Goal: Task Accomplishment & Management: Manage account settings

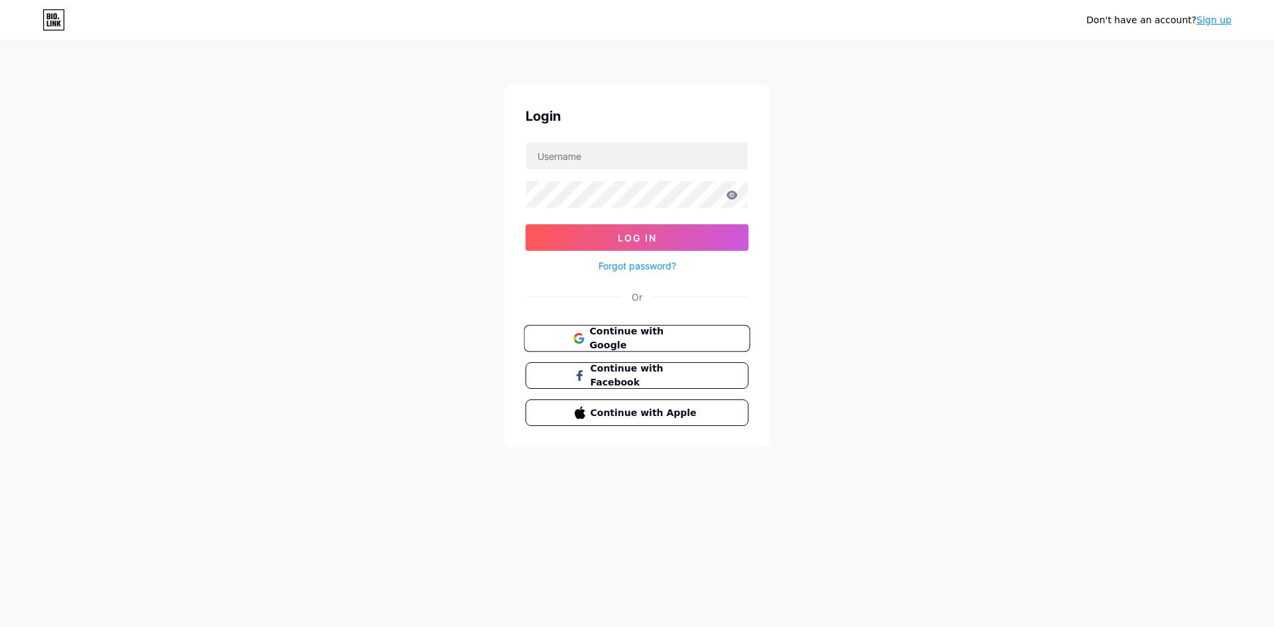
click at [630, 336] on span "Continue with Google" at bounding box center [644, 339] width 111 height 29
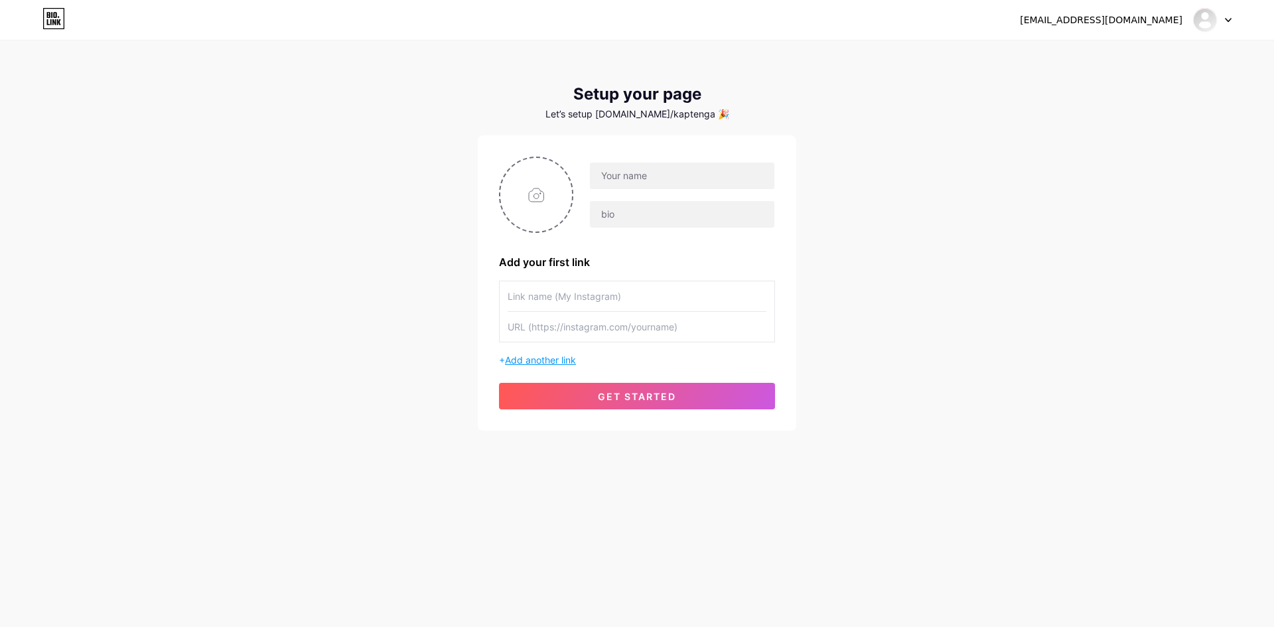
click at [552, 358] on span "Add another link" at bounding box center [540, 359] width 71 height 11
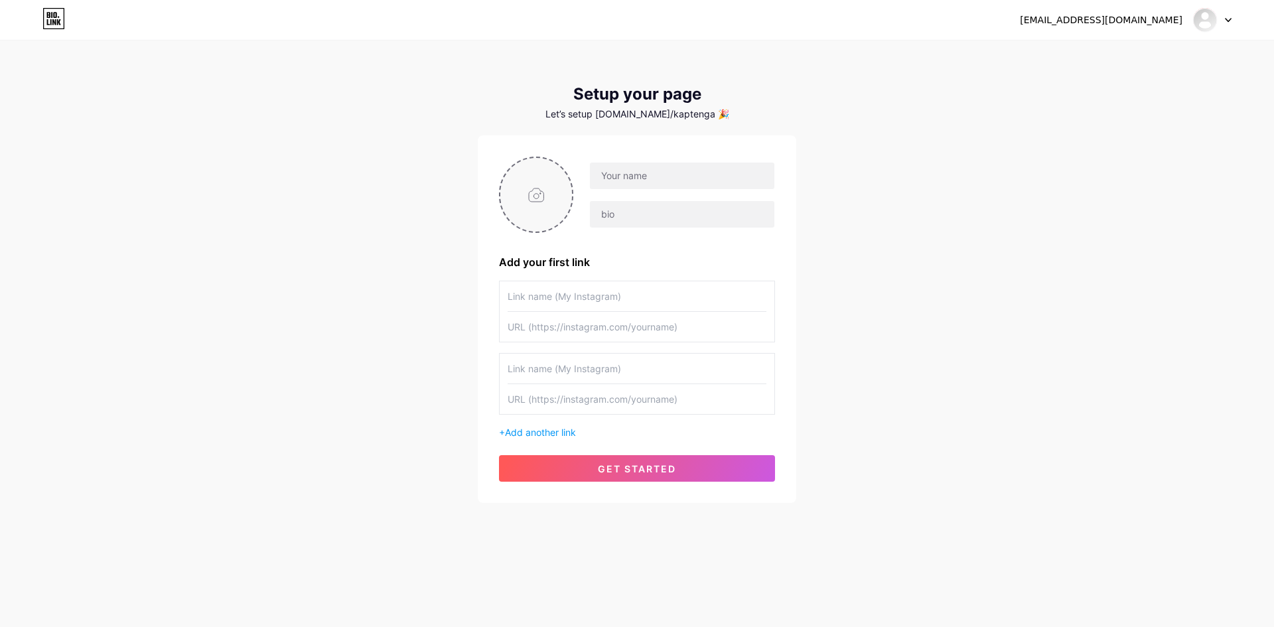
click at [529, 201] on input "file" at bounding box center [536, 195] width 72 height 74
type input "C:\fakepath\B 1 (19)-Photoroom.png"
click at [636, 179] on input "text" at bounding box center [682, 176] width 185 height 27
click at [664, 172] on input "text" at bounding box center [682, 176] width 185 height 27
click at [660, 174] on input "text" at bounding box center [682, 176] width 185 height 27
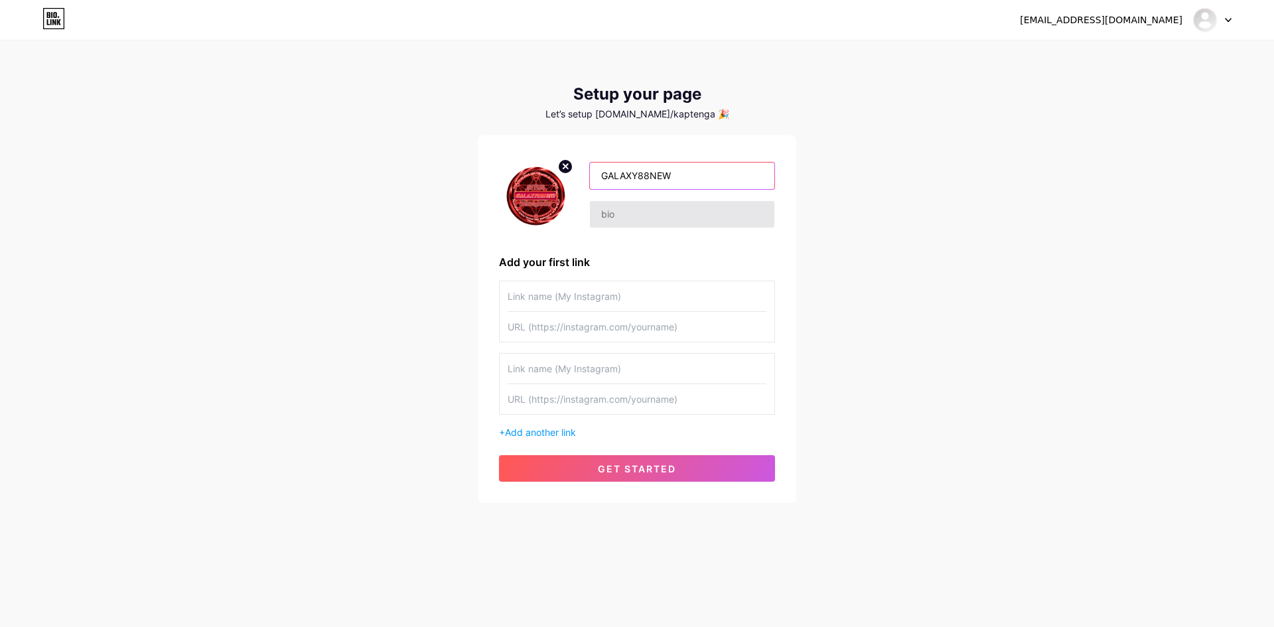
type input "GALAXY88NEW"
click at [621, 214] on input "text" at bounding box center [682, 214] width 185 height 27
click at [627, 218] on input "text" at bounding box center [682, 214] width 185 height 27
type input "GALAXY88NEW - Situs Penghasil Cuan No 1 Di [GEOGRAPHIC_DATA]"
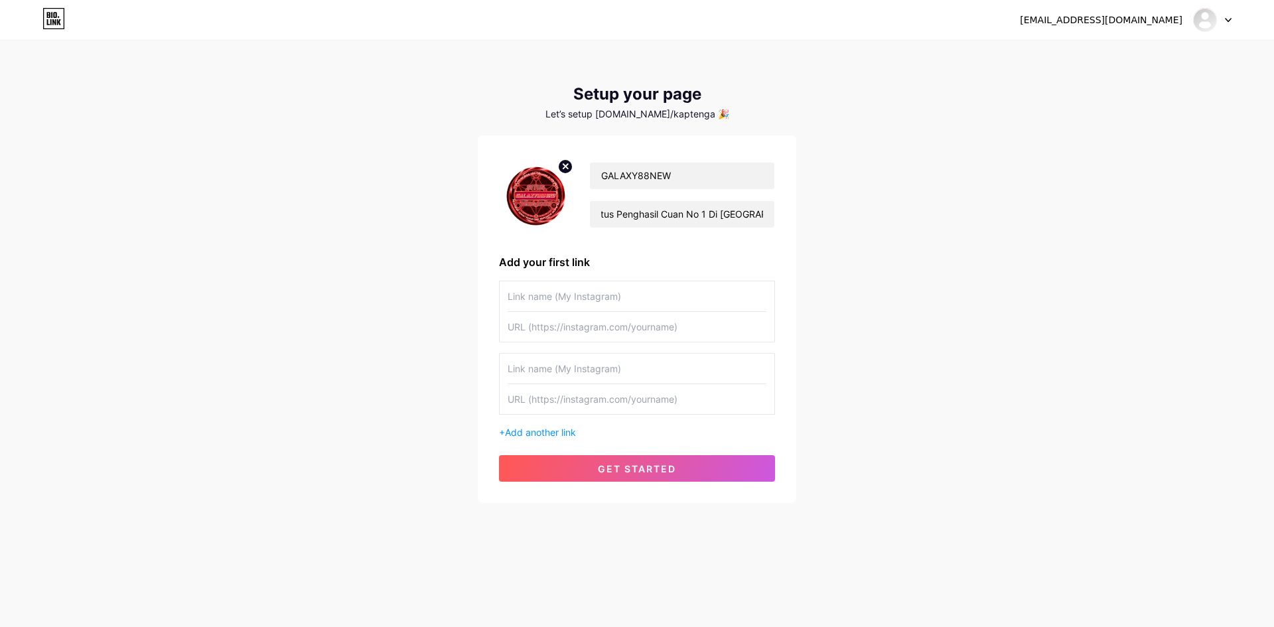
click at [574, 301] on input "text" at bounding box center [637, 296] width 259 height 30
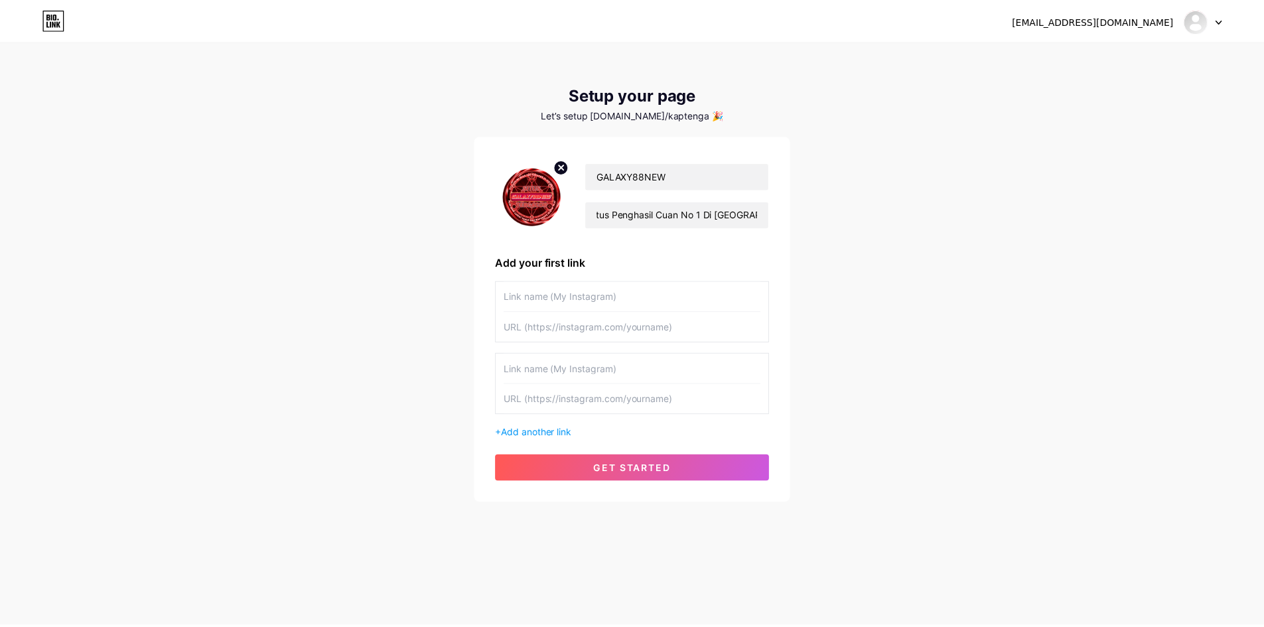
scroll to position [0, 0]
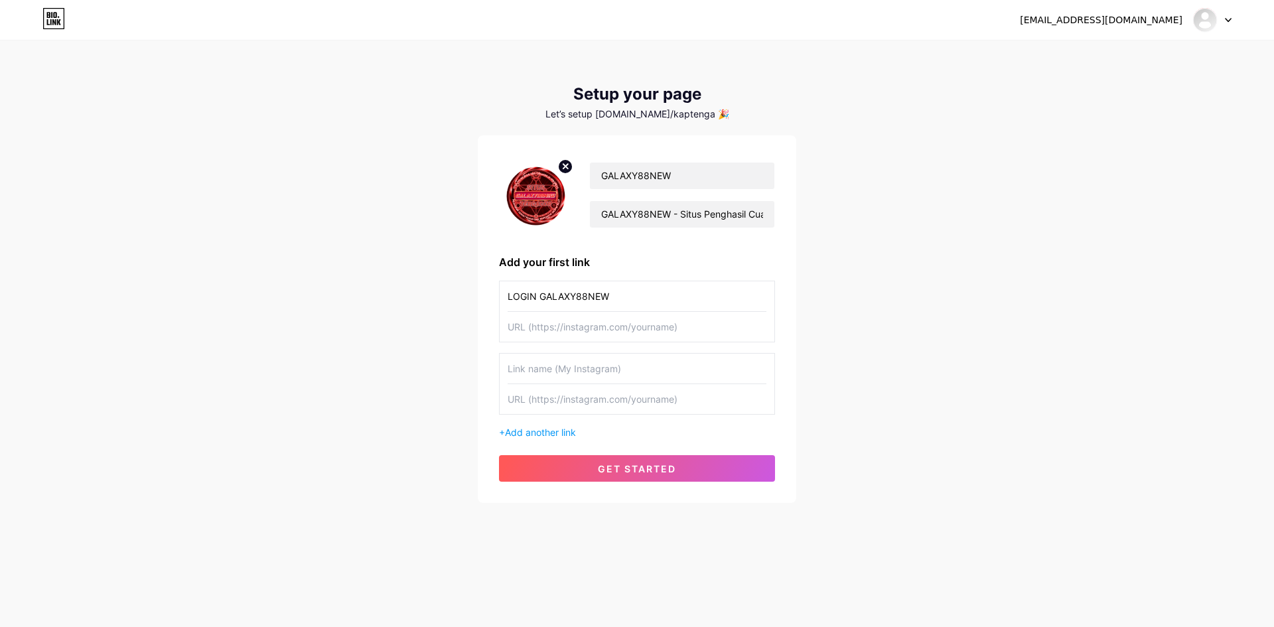
type input "LOGIN GALAXY88NEW"
click at [615, 323] on input "text" at bounding box center [637, 327] width 259 height 30
paste input "[URL][DOMAIN_NAME]"
type input "[URL][DOMAIN_NAME]"
click at [623, 408] on input "text" at bounding box center [637, 399] width 259 height 30
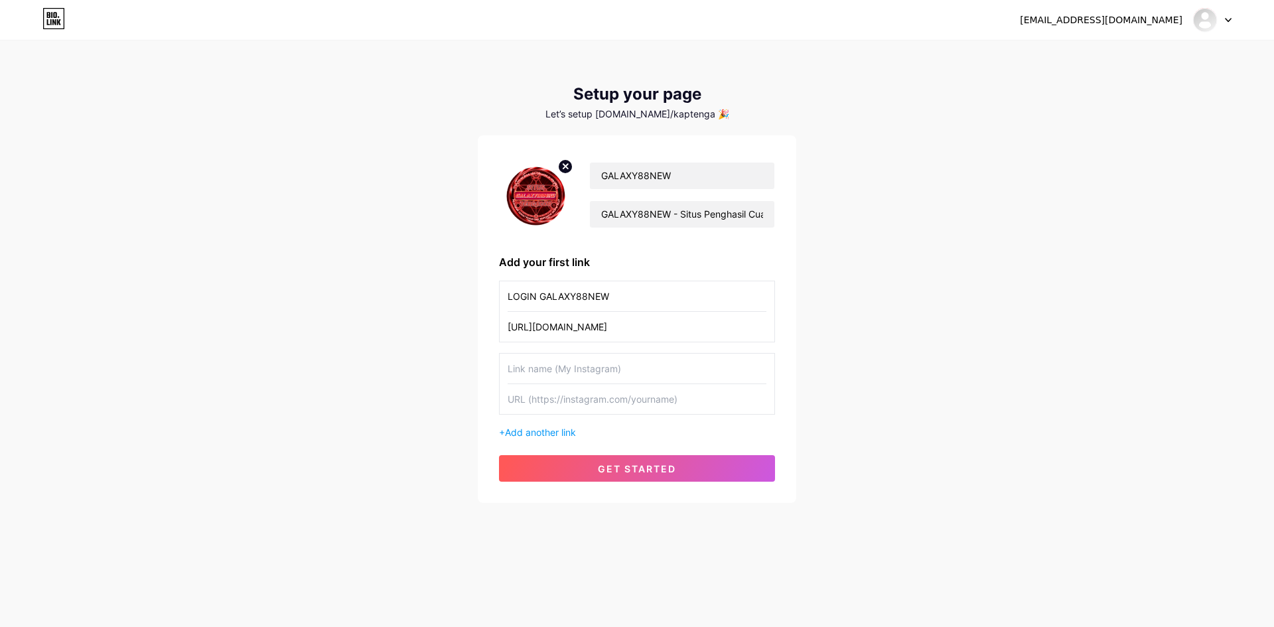
paste input "[URL][DOMAIN_NAME]"
type input "[URL][DOMAIN_NAME]"
click at [563, 428] on span "Add another link" at bounding box center [540, 432] width 71 height 11
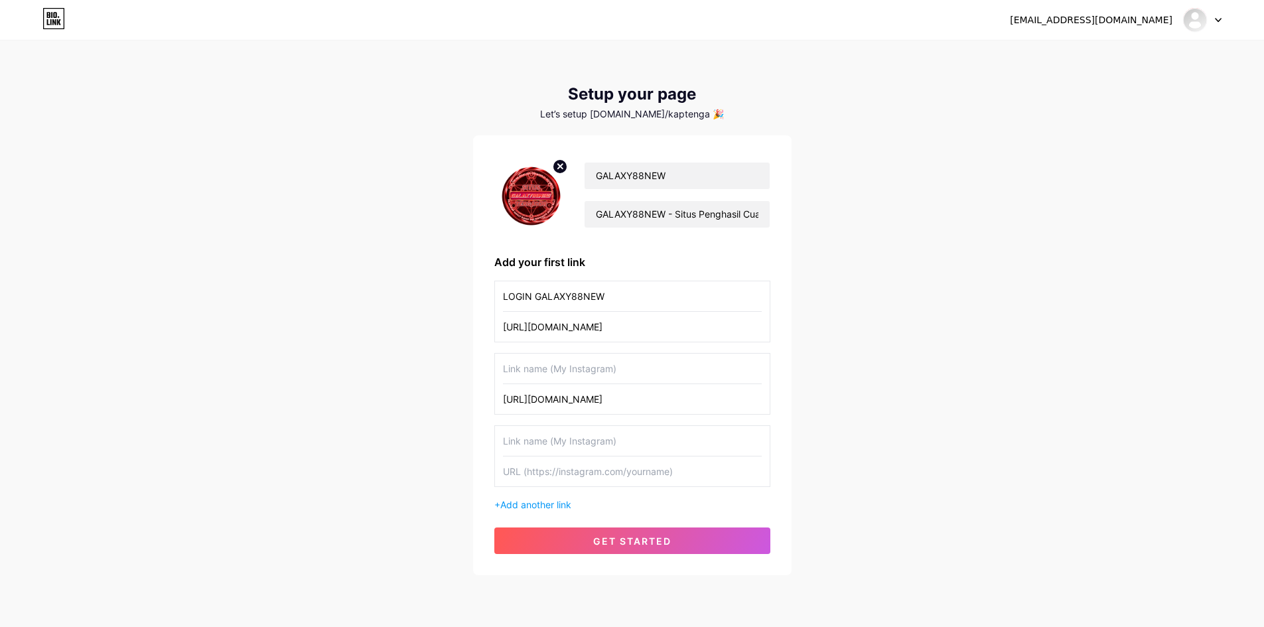
click at [581, 475] on input "text" at bounding box center [632, 472] width 259 height 30
paste input "[URL][DOMAIN_NAME]"
type input "[URL][DOMAIN_NAME]"
click at [589, 367] on input "text" at bounding box center [632, 369] width 259 height 30
click at [574, 378] on input "text" at bounding box center [632, 369] width 259 height 30
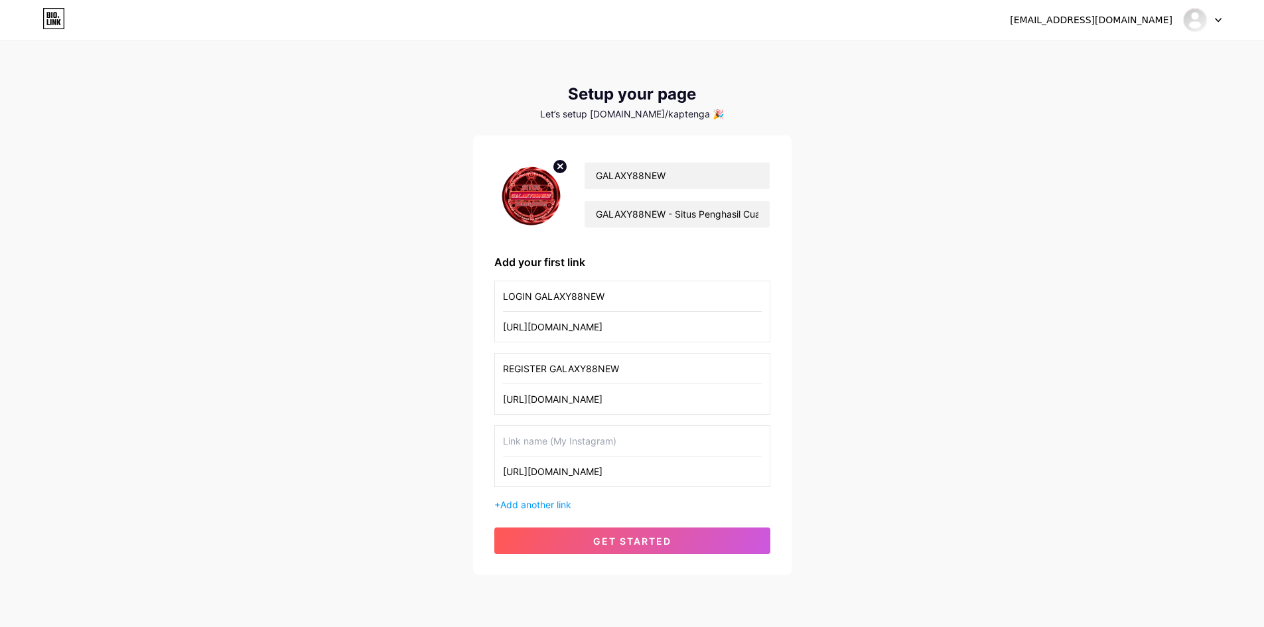
type input "REGISTER GALAXY88NEW"
click at [565, 441] on input "text" at bounding box center [632, 441] width 259 height 30
click at [575, 443] on input "text" at bounding box center [632, 441] width 259 height 30
type input "A"
type input "G"
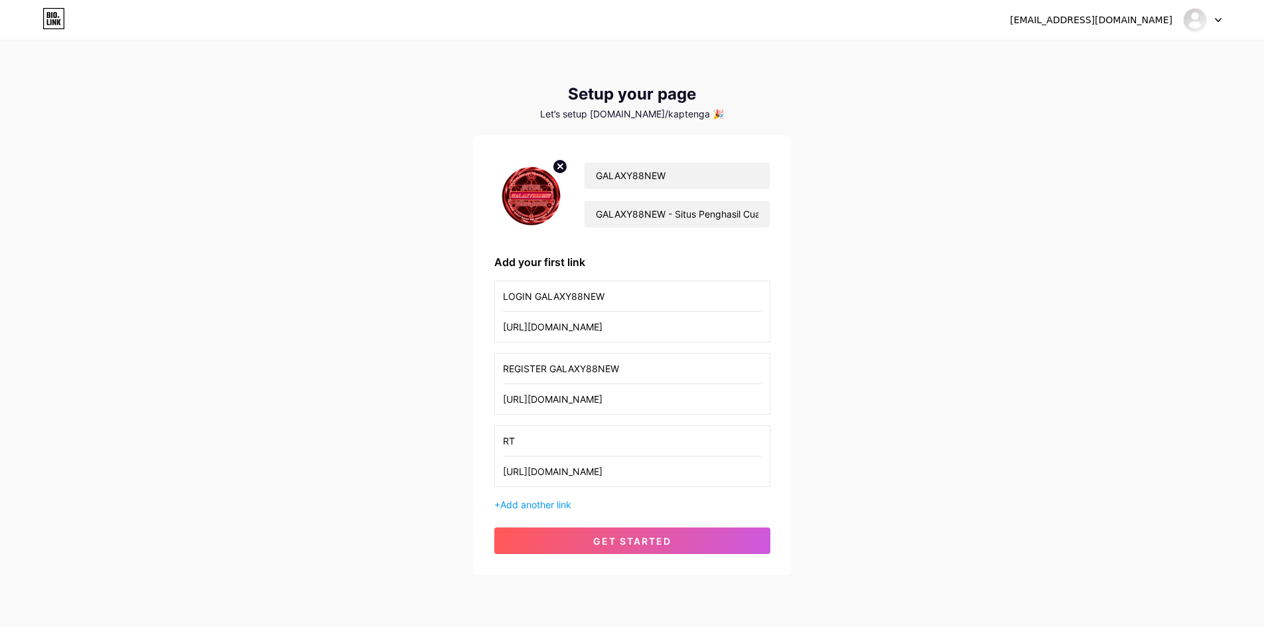
type input "R"
type input "P"
type input "A"
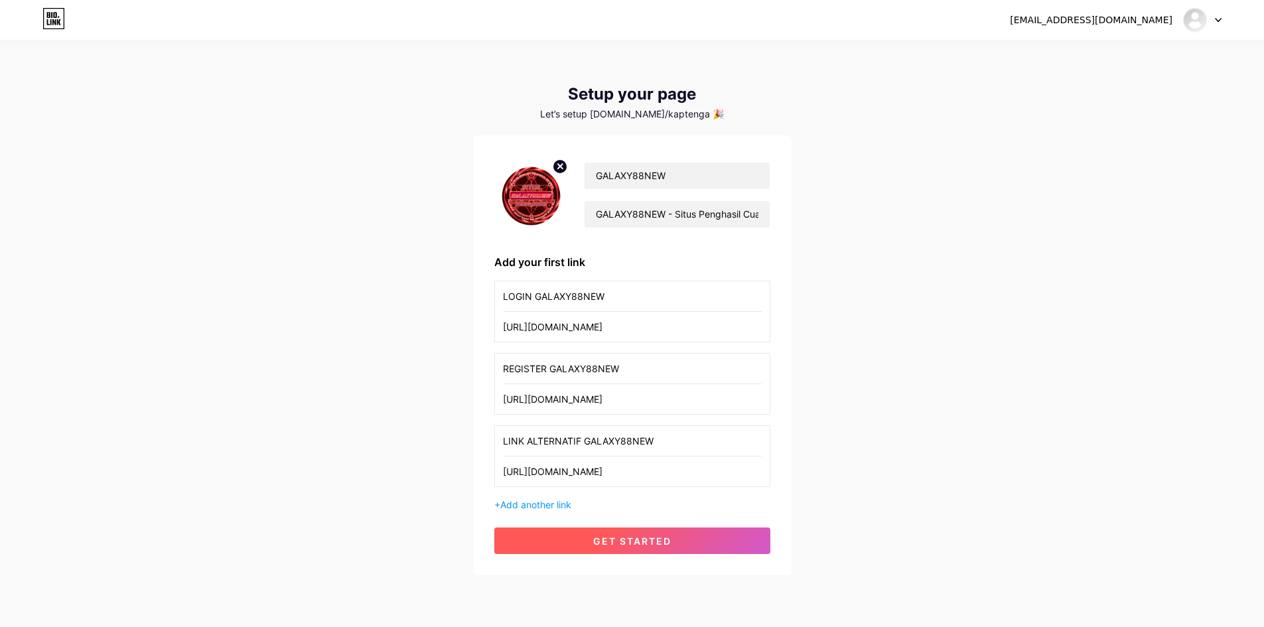
type input "LINK ALTERNATIF GALAXY88NEW"
click at [632, 540] on span "get started" at bounding box center [632, 541] width 78 height 11
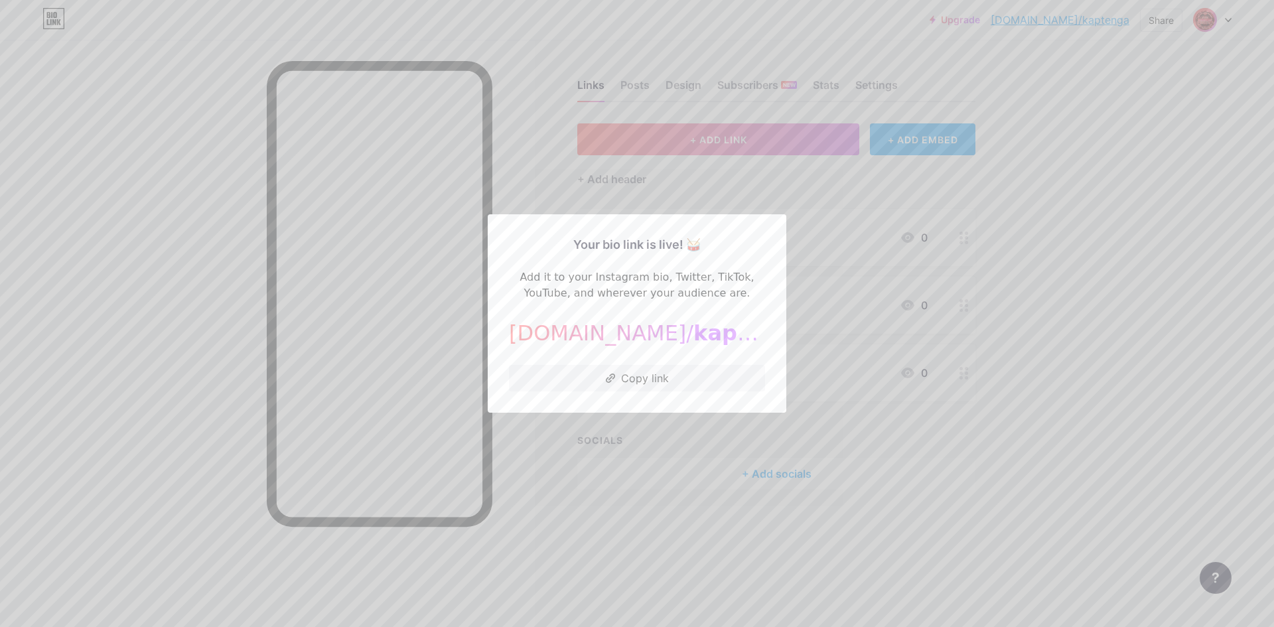
click at [838, 415] on div at bounding box center [637, 313] width 1274 height 627
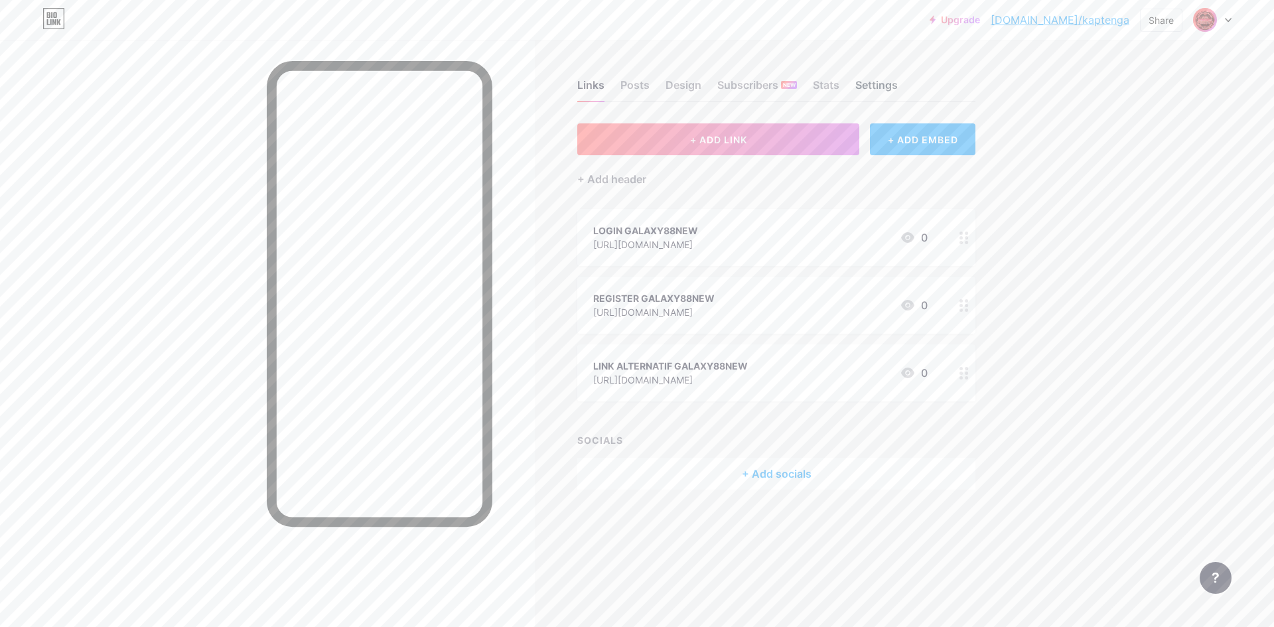
click at [885, 80] on div "Settings" at bounding box center [877, 89] width 42 height 24
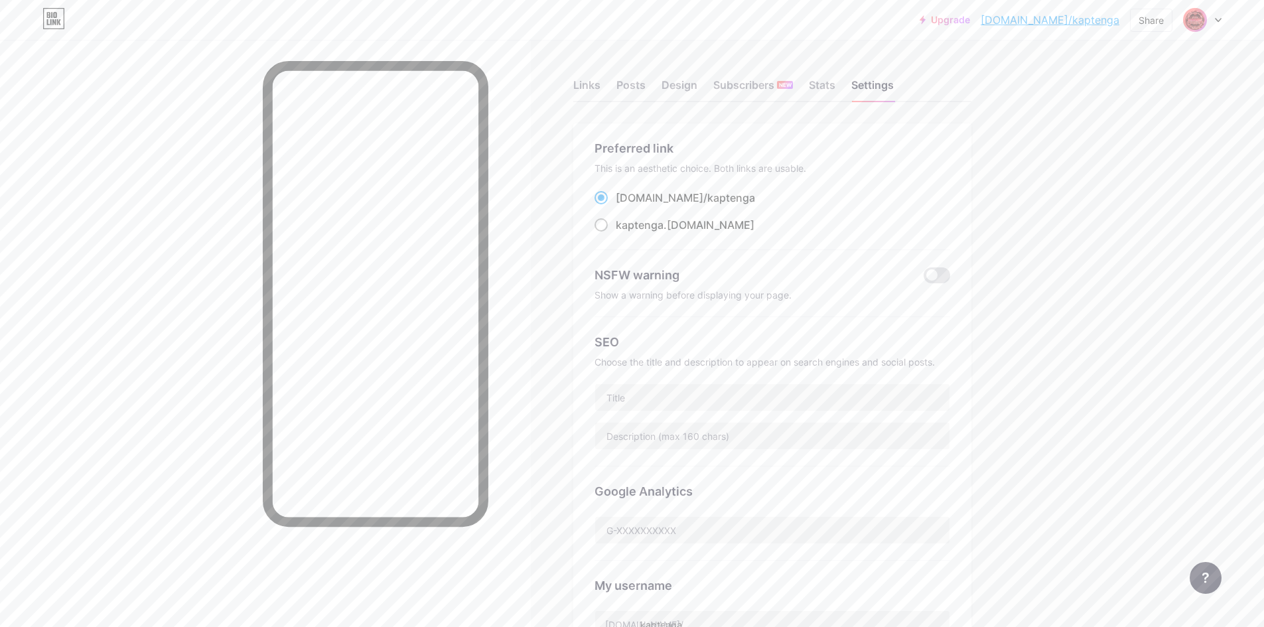
click at [616, 222] on label "kaptenga .[DOMAIN_NAME]" at bounding box center [675, 225] width 160 height 16
click at [616, 233] on input "kaptenga .[DOMAIN_NAME]" at bounding box center [620, 237] width 9 height 9
radio input "true"
click at [608, 200] on span at bounding box center [601, 197] width 13 height 13
click at [616, 206] on input "[DOMAIN_NAME]/ kaptenga" at bounding box center [620, 210] width 9 height 9
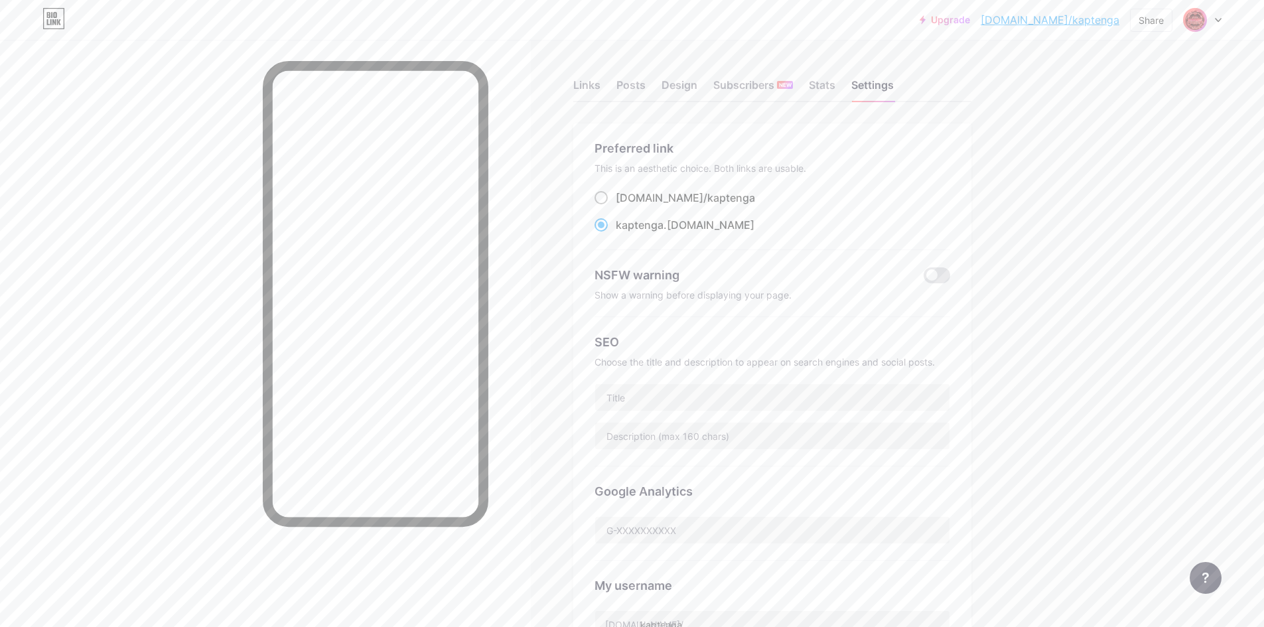
radio input "true"
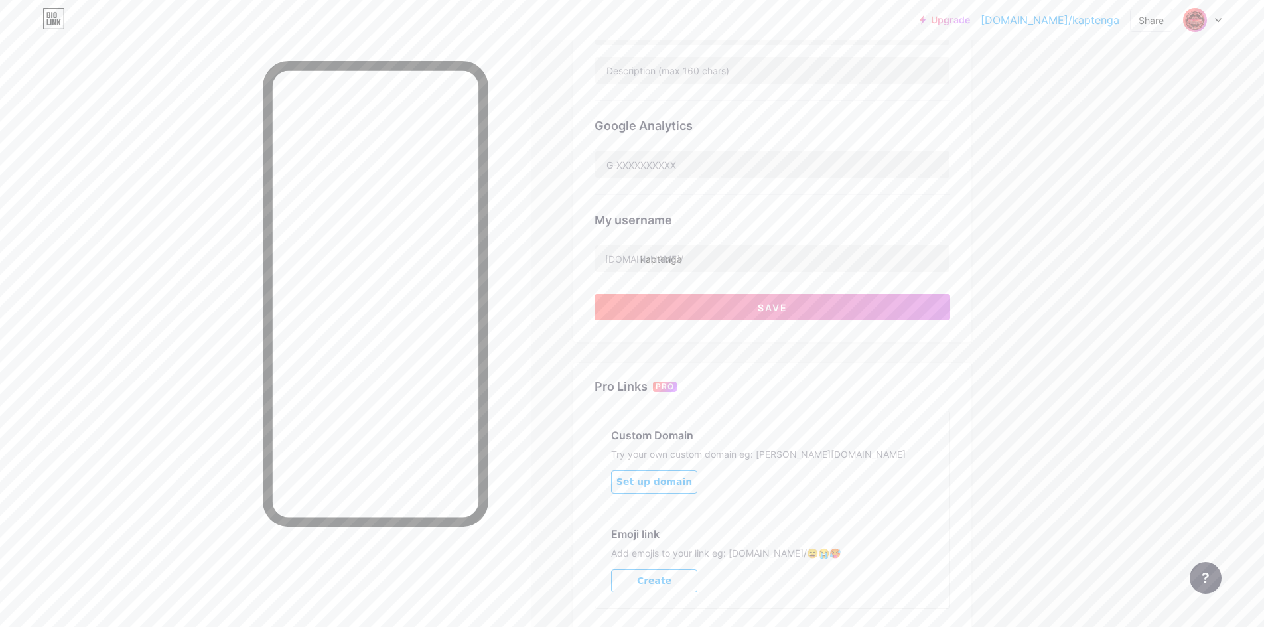
scroll to position [459, 0]
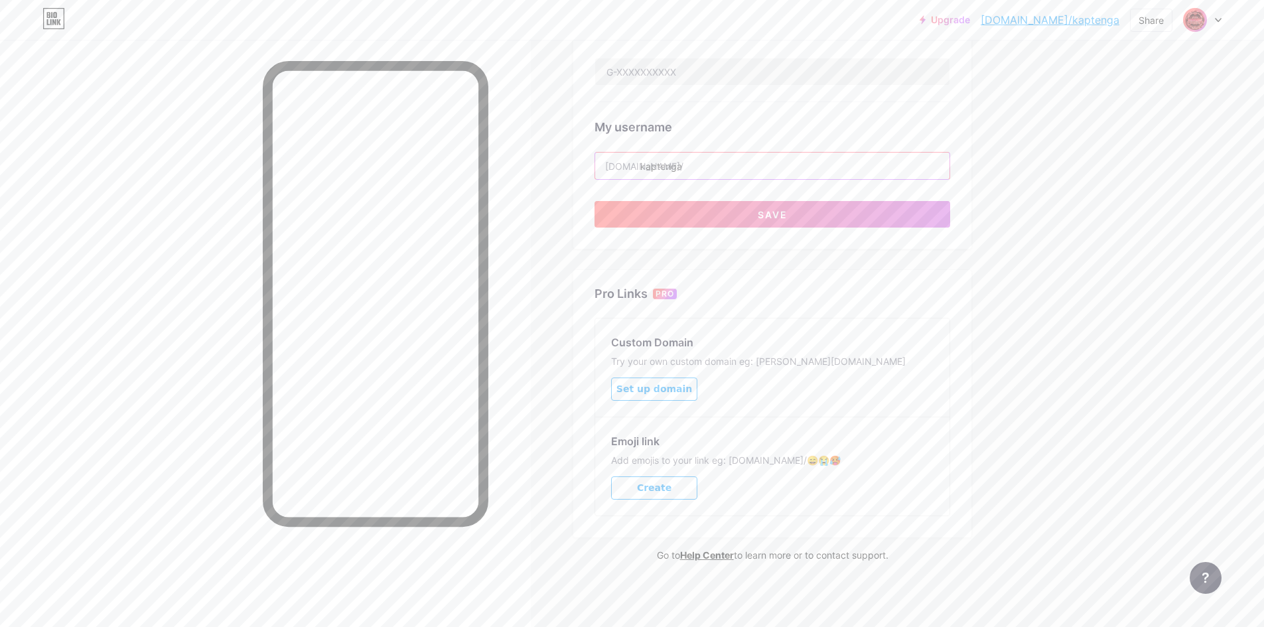
click at [711, 171] on input "kaptenga" at bounding box center [772, 166] width 354 height 27
type input "k"
type input "galaxynova"
click at [749, 208] on button "Save" at bounding box center [773, 214] width 356 height 27
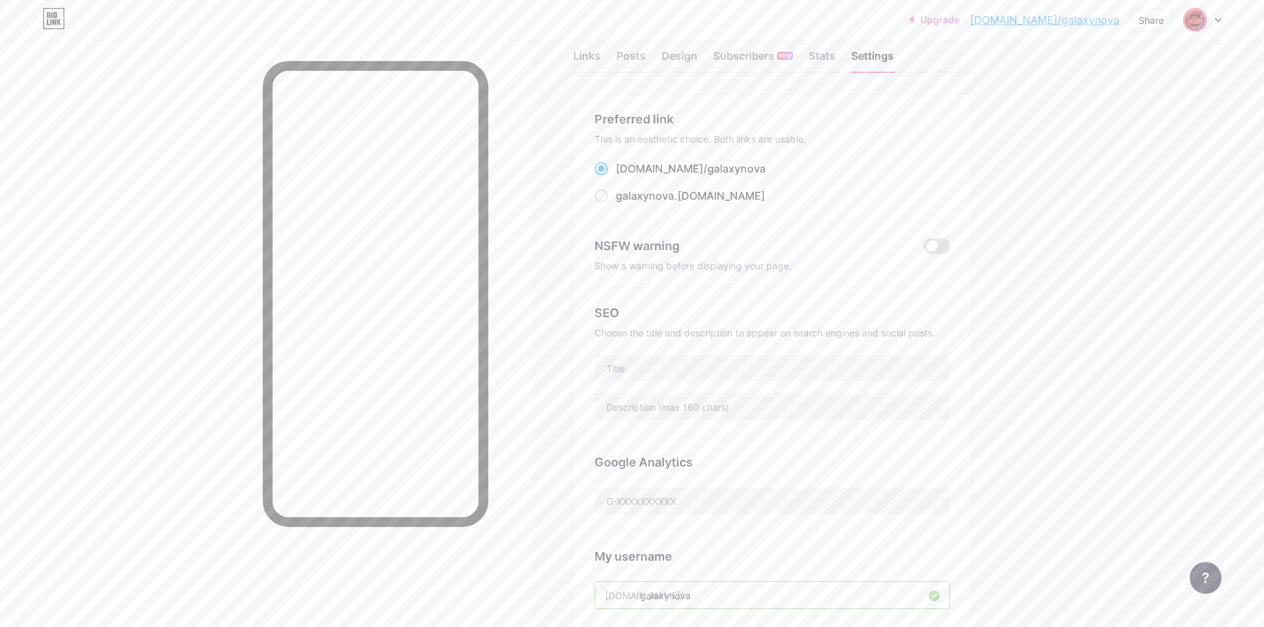
scroll to position [0, 0]
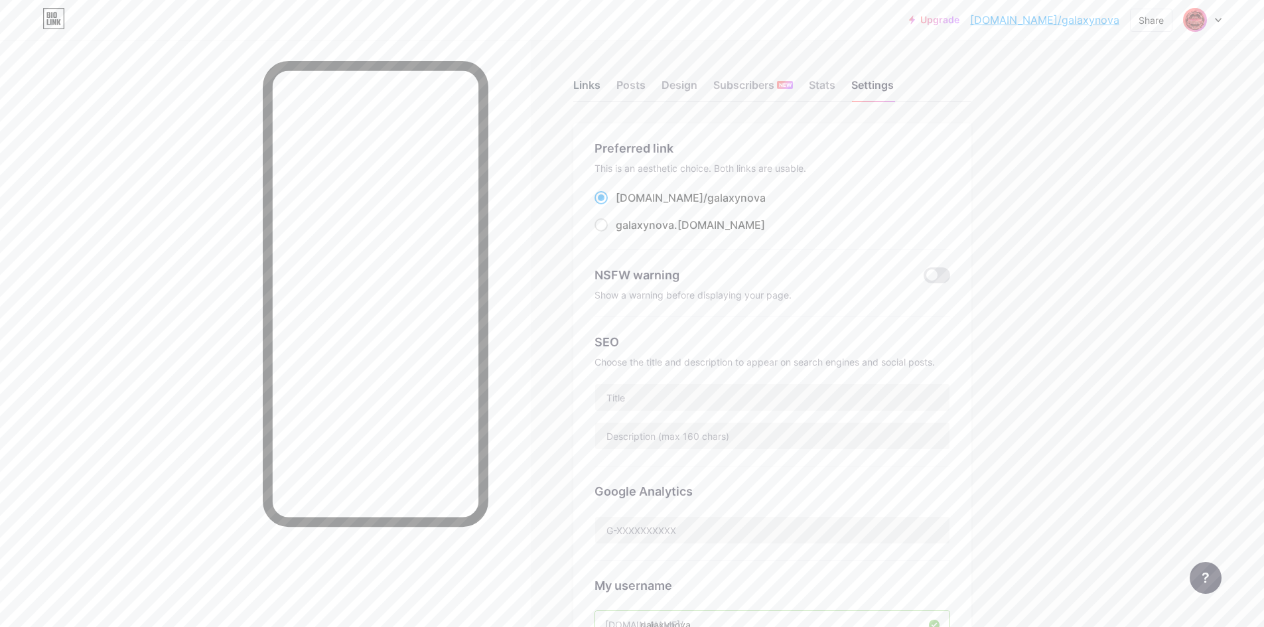
click at [582, 77] on div "Links" at bounding box center [586, 89] width 27 height 24
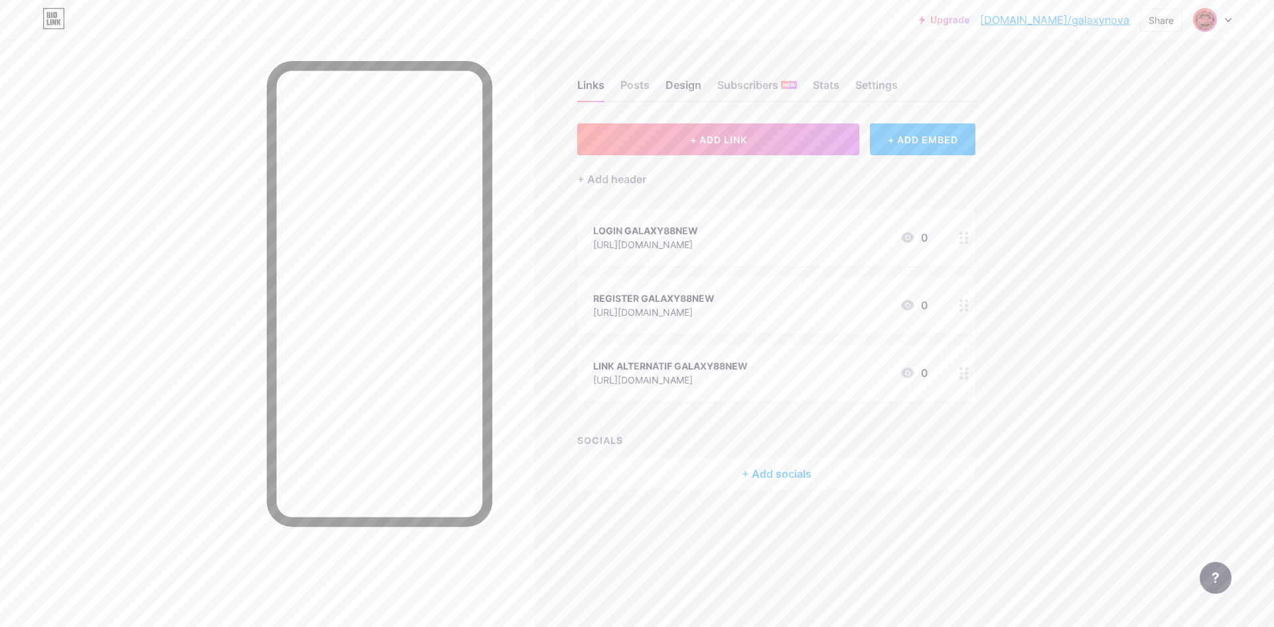
click at [680, 83] on div "Design" at bounding box center [684, 89] width 36 height 24
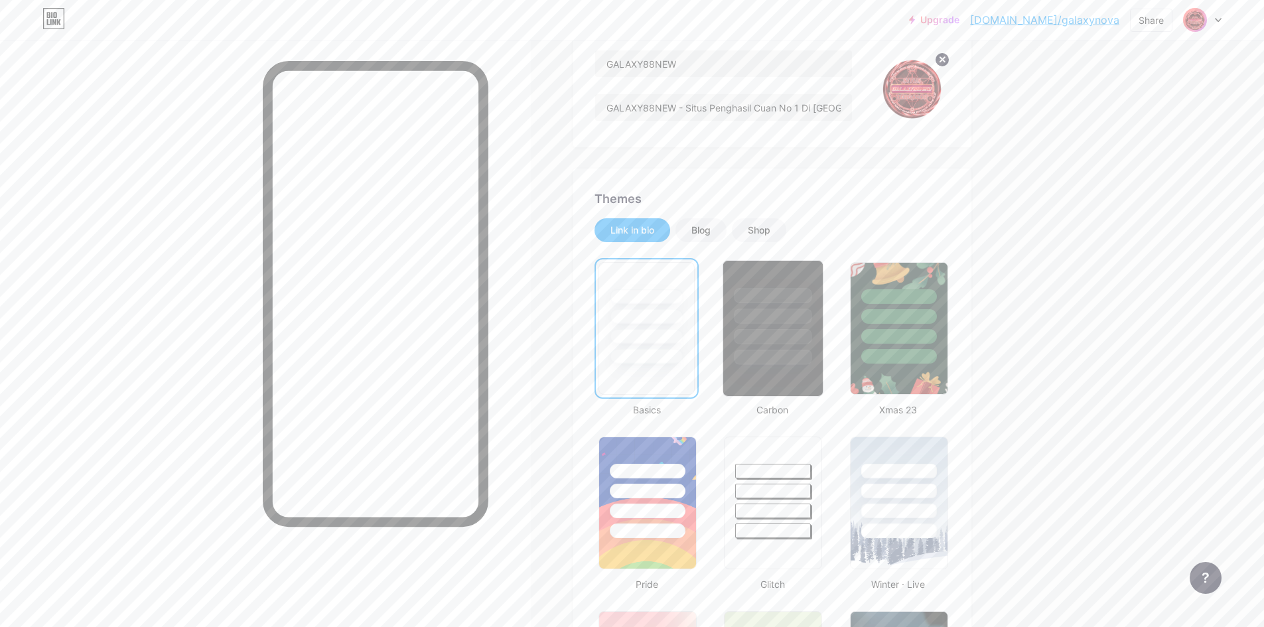
scroll to position [133, 0]
click at [711, 228] on div "Blog" at bounding box center [701, 231] width 19 height 13
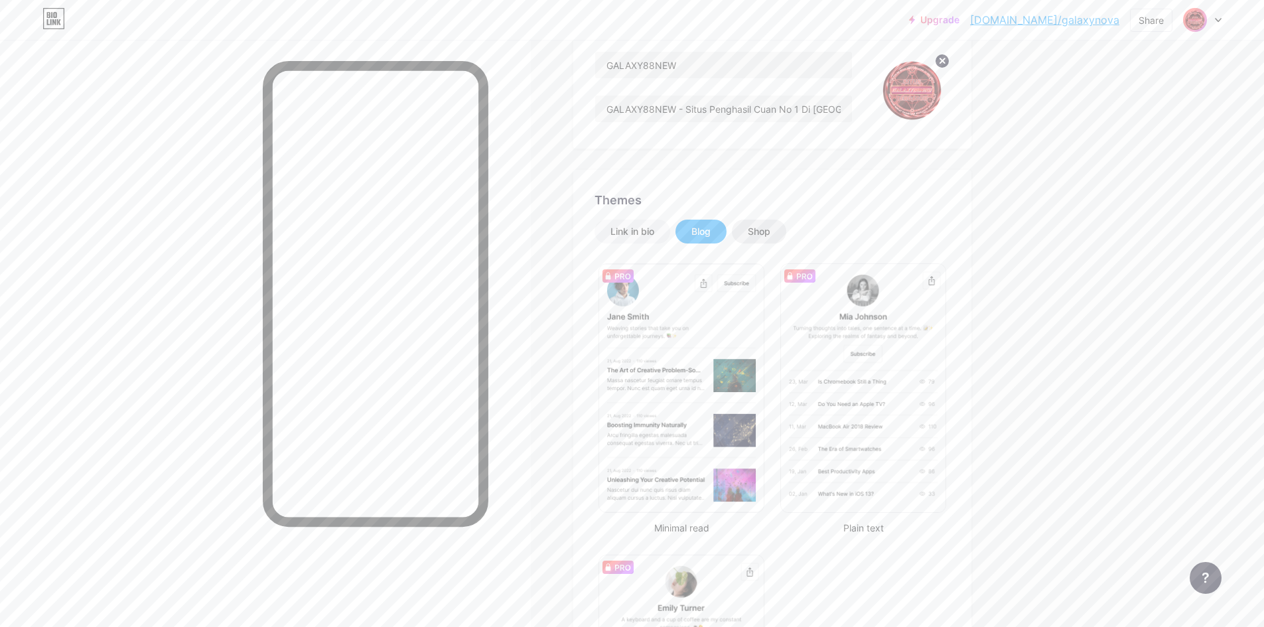
click at [768, 228] on div "Shop" at bounding box center [759, 231] width 23 height 13
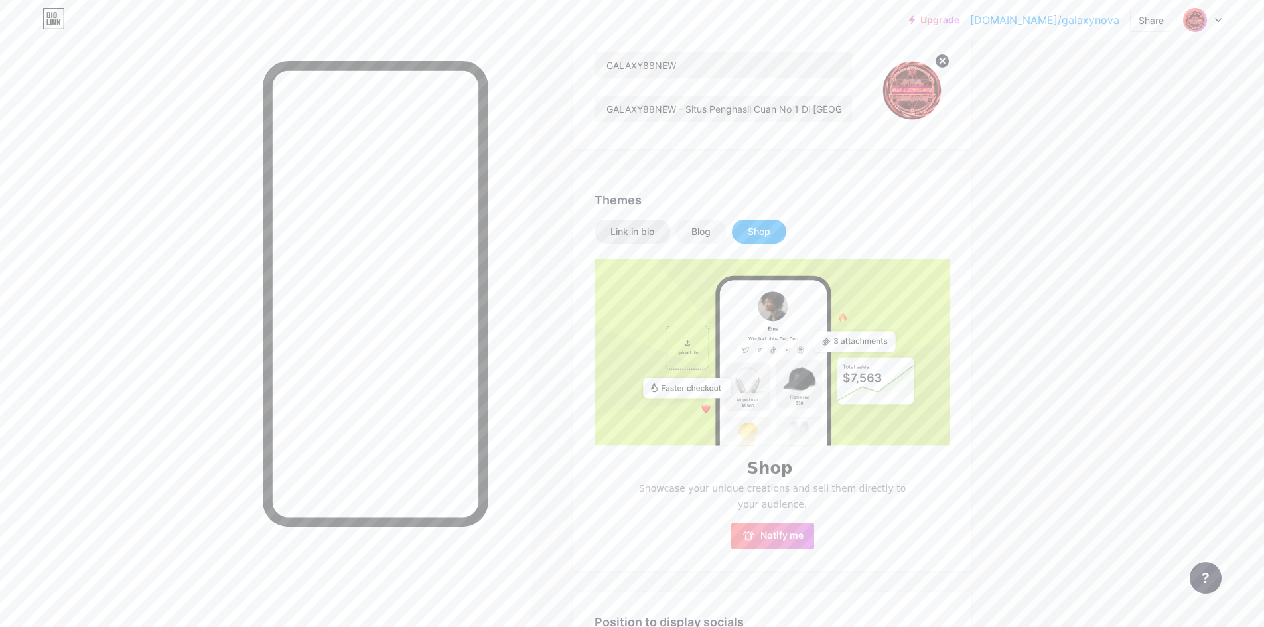
click at [638, 232] on div "Link in bio" at bounding box center [633, 231] width 44 height 13
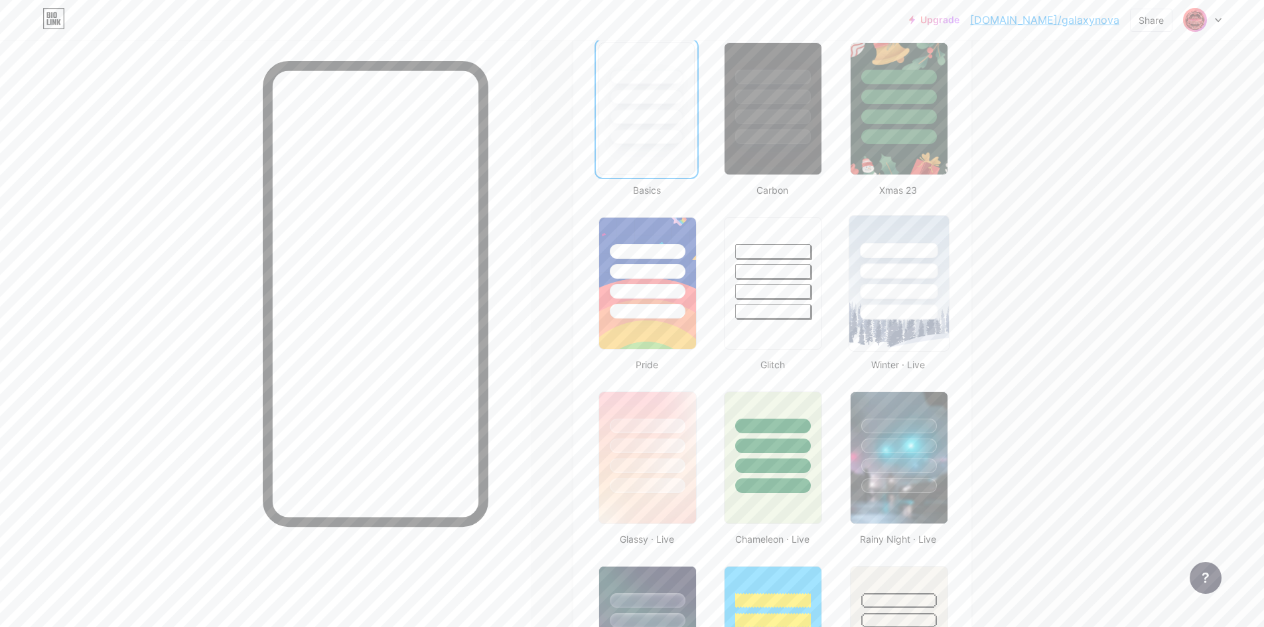
scroll to position [575, 0]
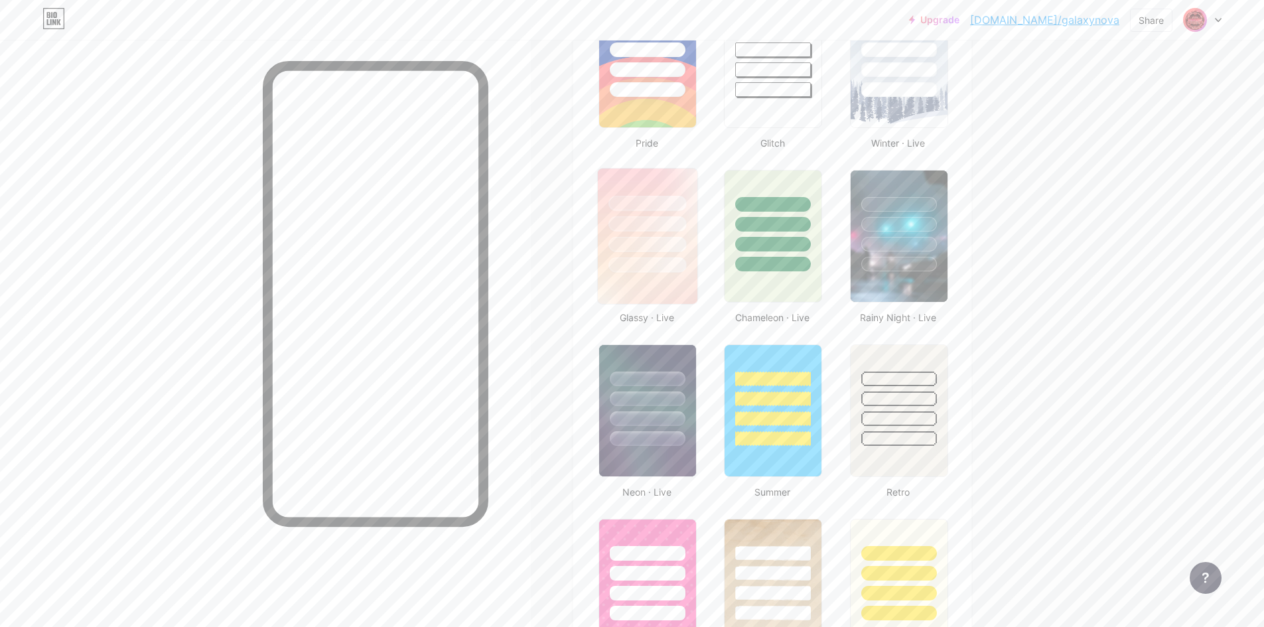
click at [668, 260] on div at bounding box center [648, 265] width 78 height 15
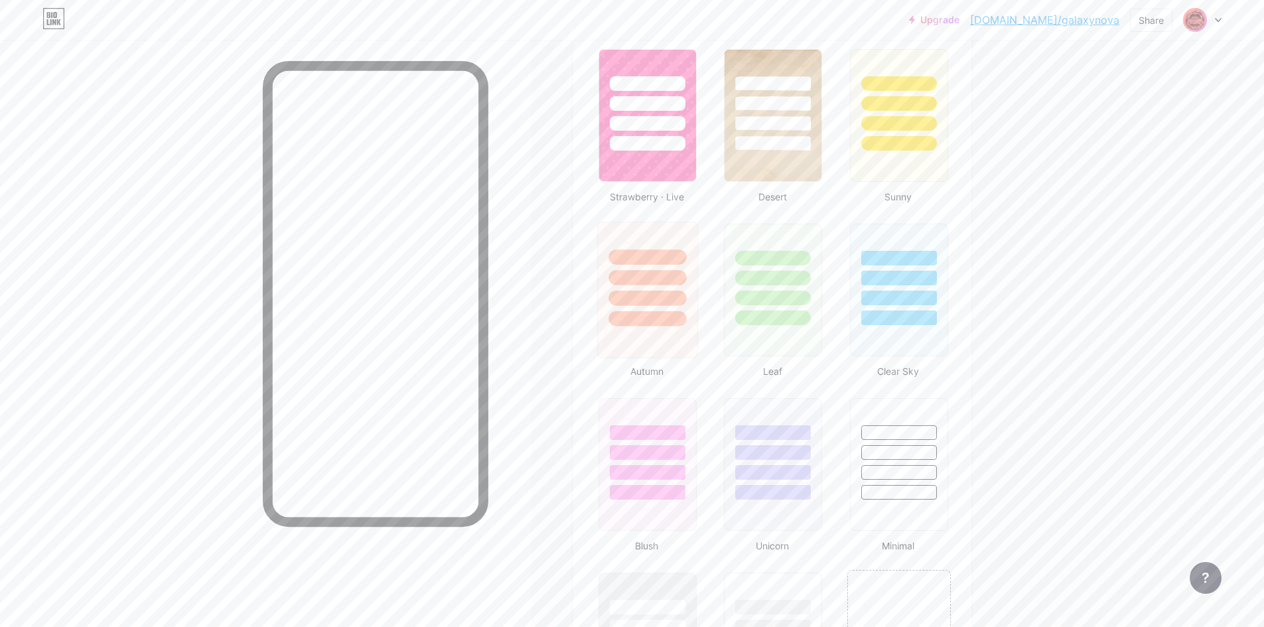
scroll to position [1106, 0]
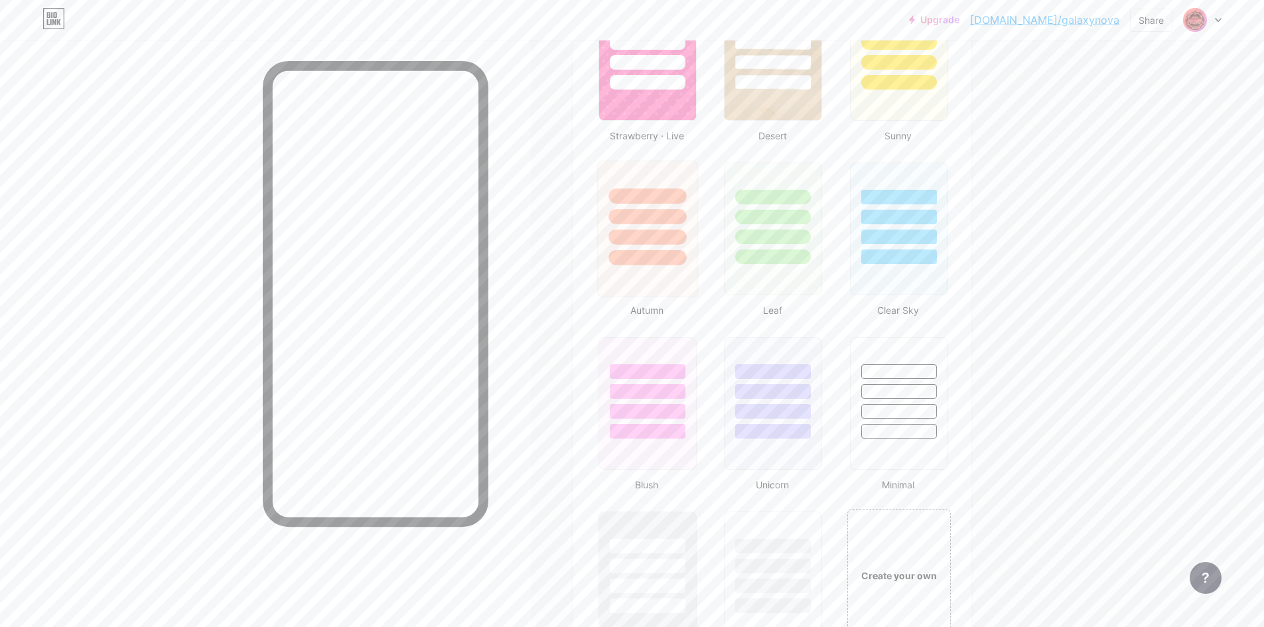
click at [658, 260] on div at bounding box center [648, 257] width 78 height 15
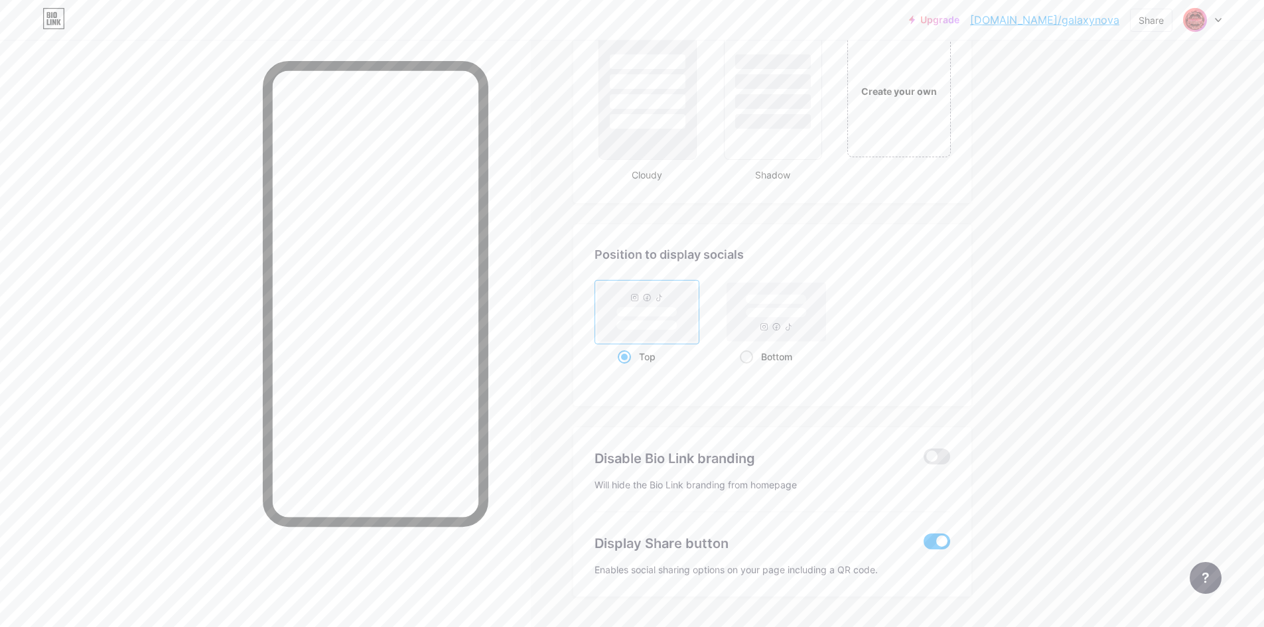
scroll to position [1627, 0]
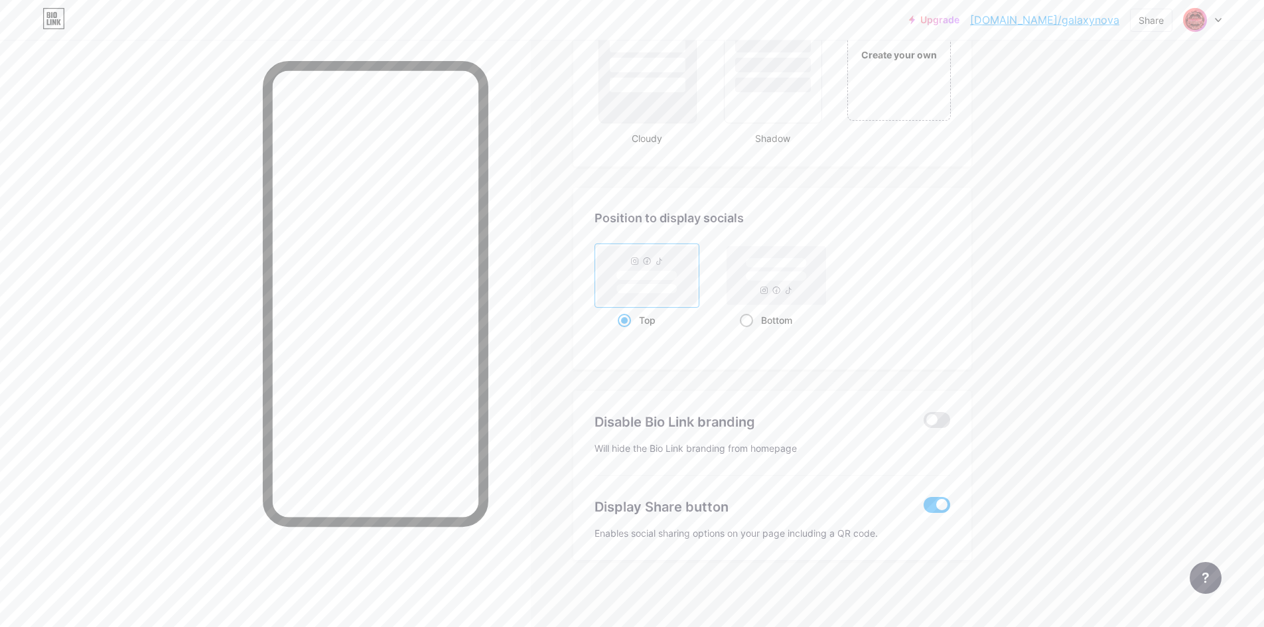
click at [759, 307] on rect at bounding box center [777, 276] width 104 height 64
click at [749, 333] on input "Bottom" at bounding box center [744, 337] width 9 height 9
radio input "true"
click at [641, 286] on rect at bounding box center [647, 289] width 61 height 10
click at [627, 333] on input "Top" at bounding box center [622, 337] width 9 height 9
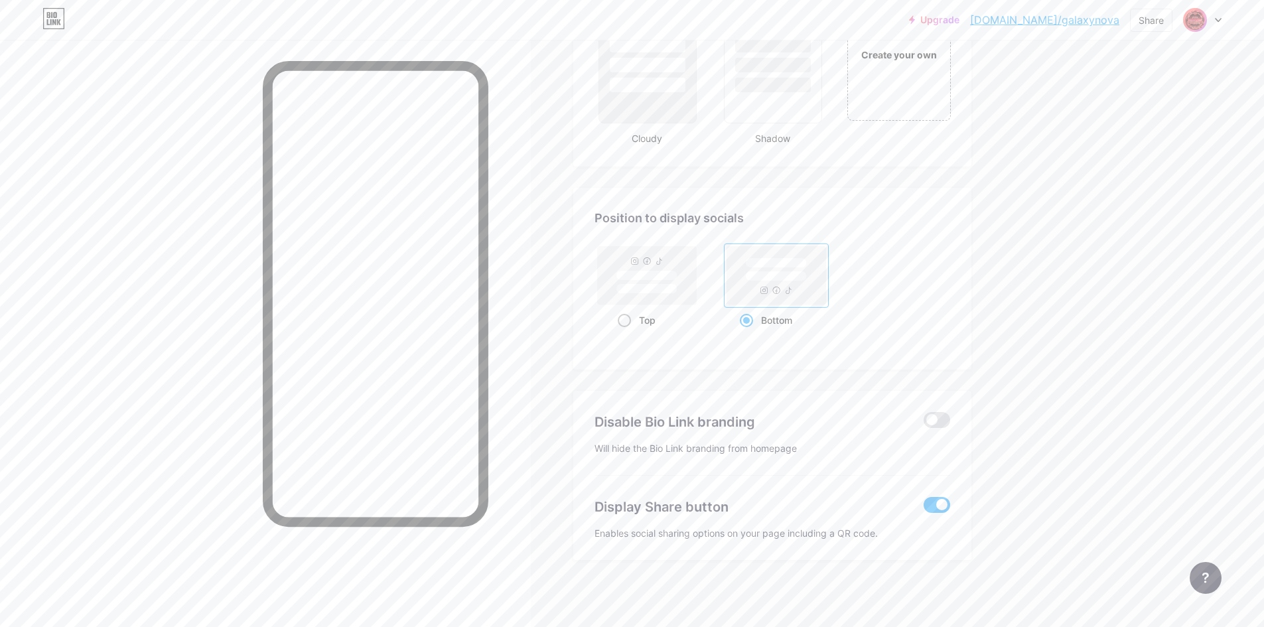
radio input "true"
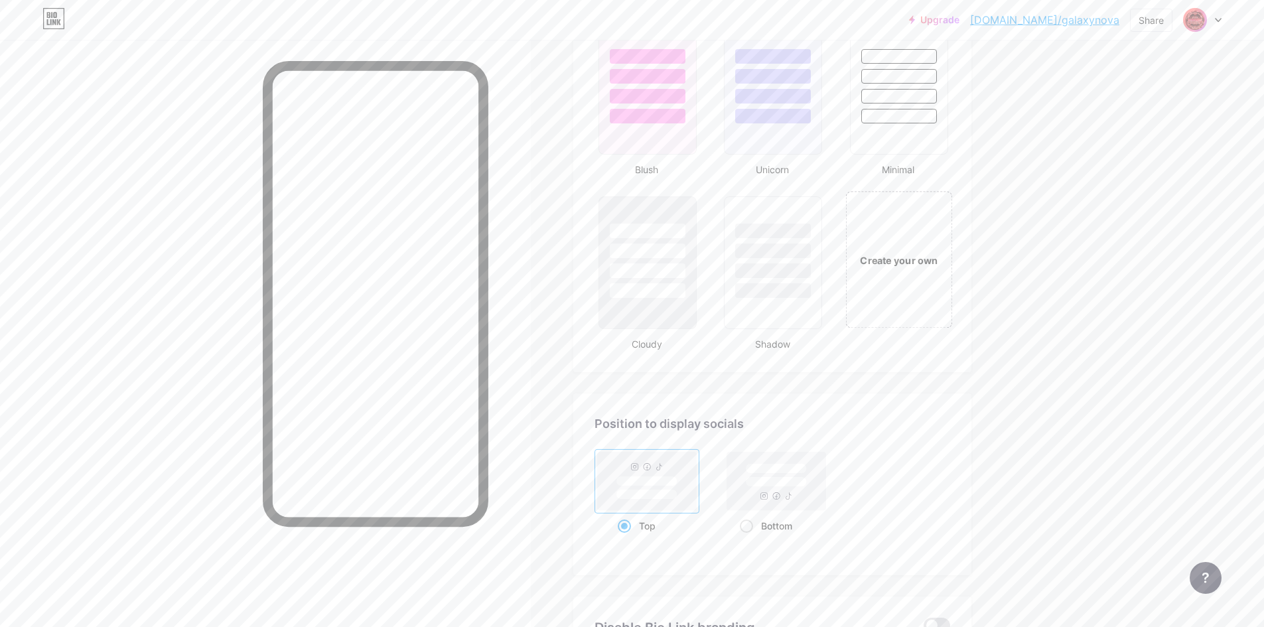
scroll to position [1406, 0]
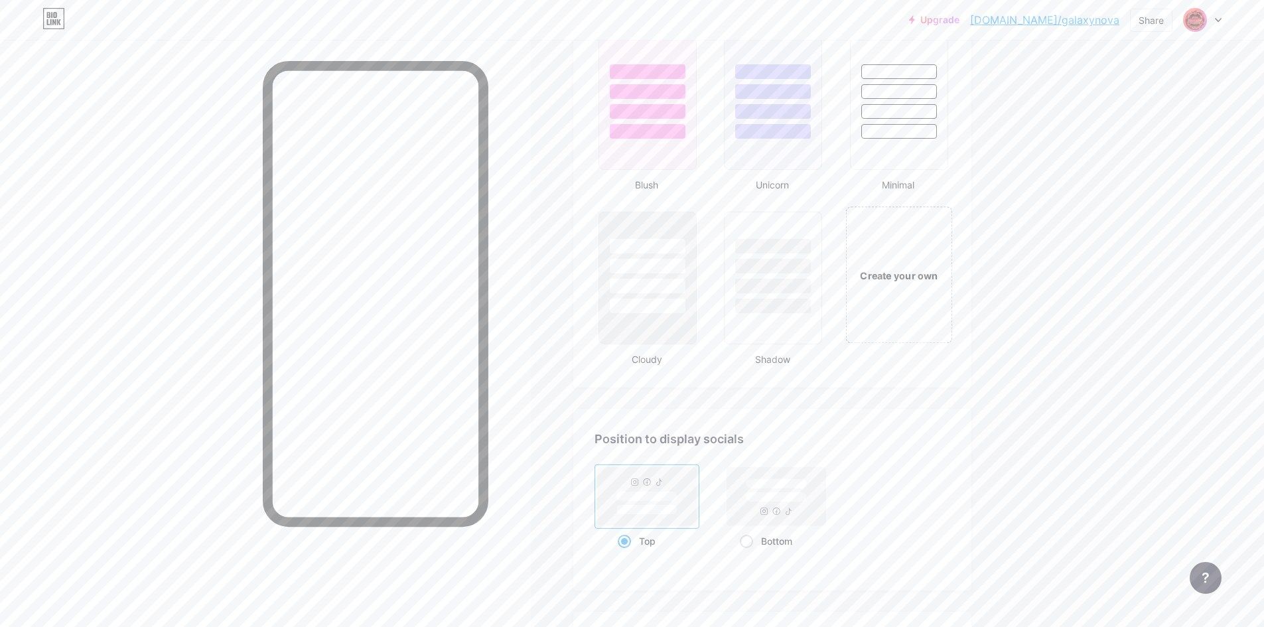
click at [911, 297] on div "Create your own" at bounding box center [899, 274] width 107 height 137
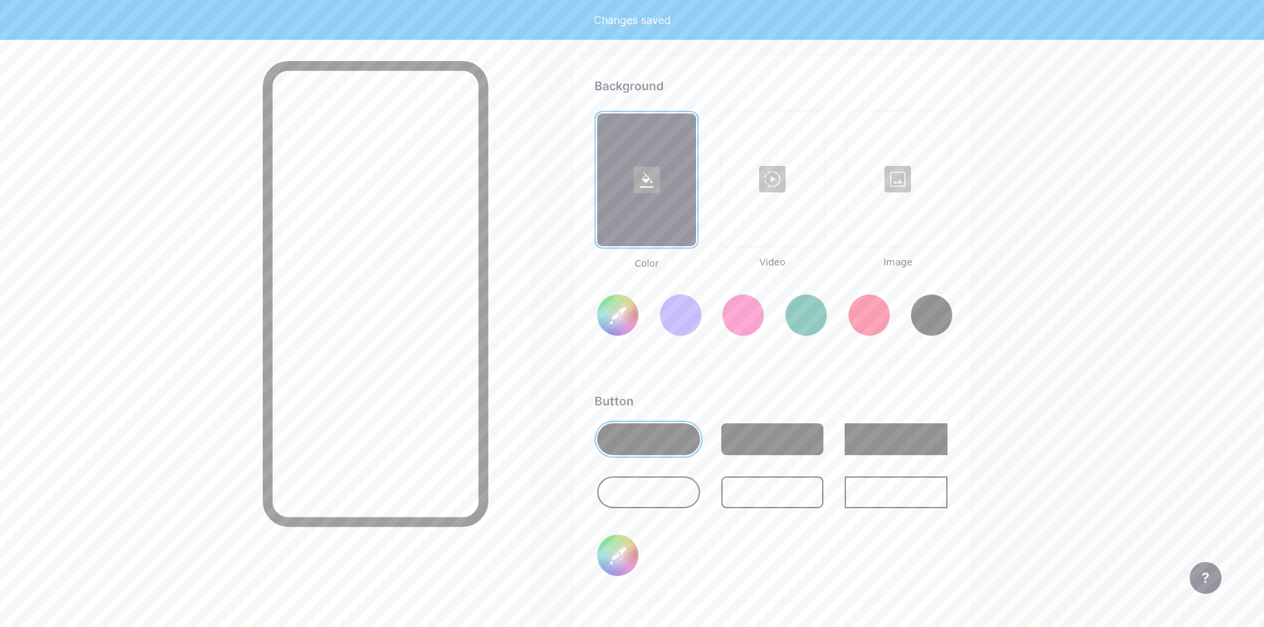
scroll to position [1762, 0]
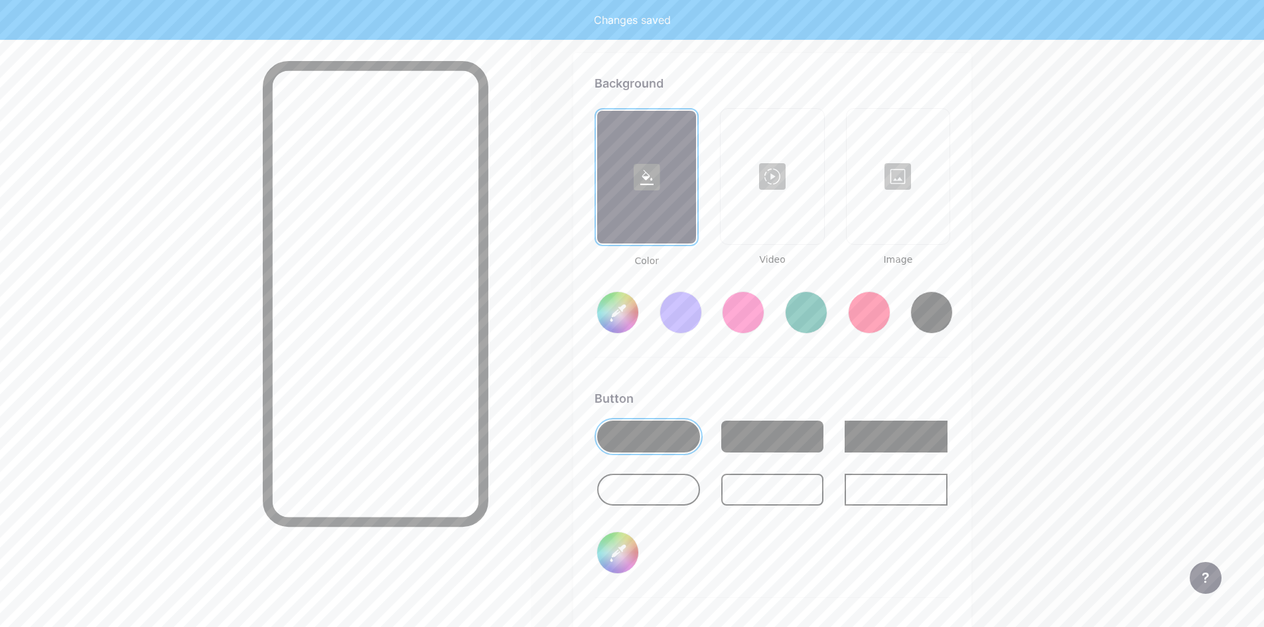
type input "#ffffff"
type input "#000000"
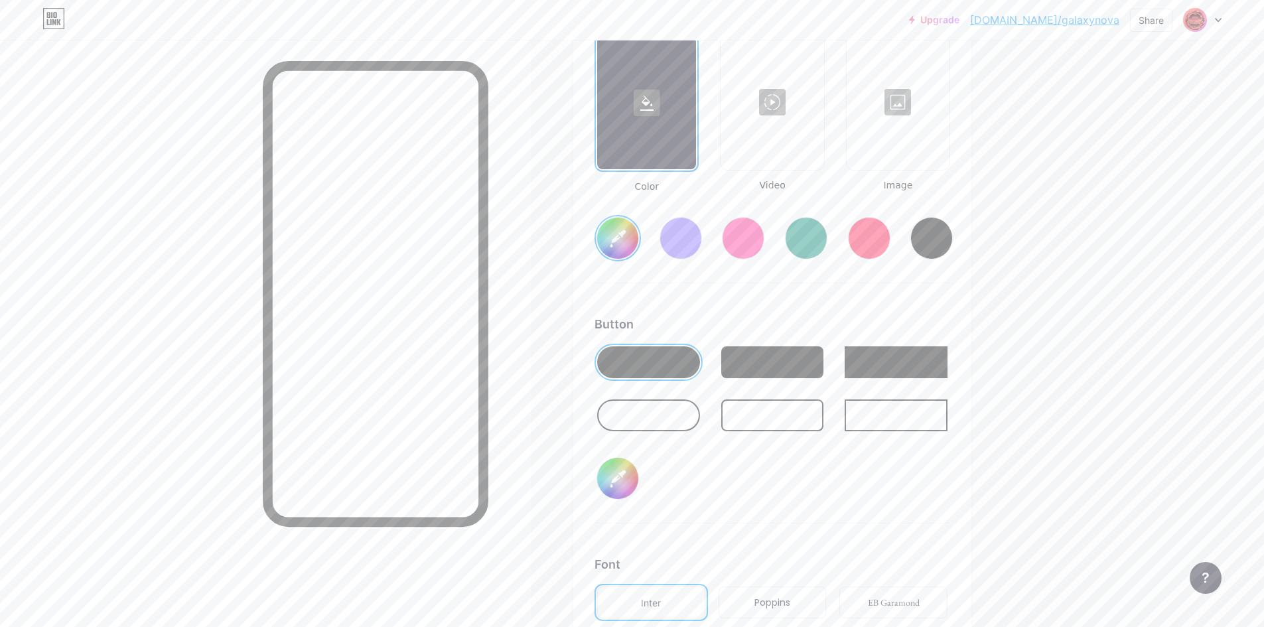
scroll to position [1807, 0]
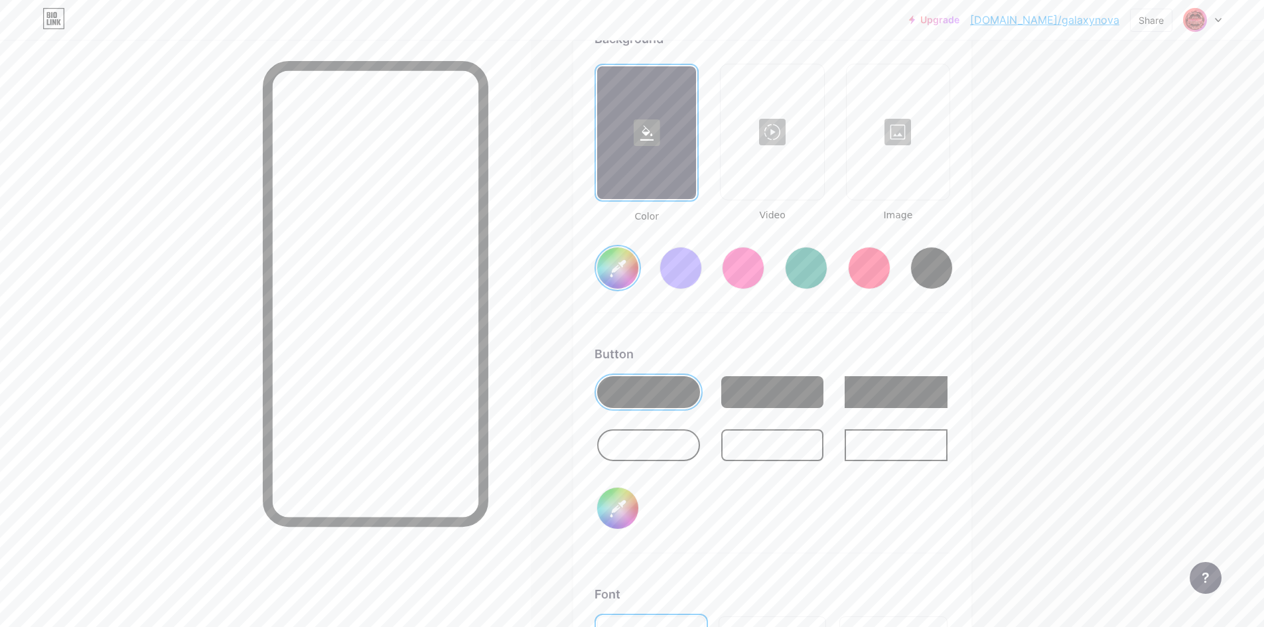
click at [616, 273] on input "#ffffff" at bounding box center [617, 268] width 41 height 41
click at [832, 353] on div "Button" at bounding box center [773, 354] width 356 height 18
click at [650, 131] on rect at bounding box center [647, 132] width 27 height 27
click at [625, 269] on input "#ffffff" at bounding box center [617, 268] width 41 height 41
type input "#000000"
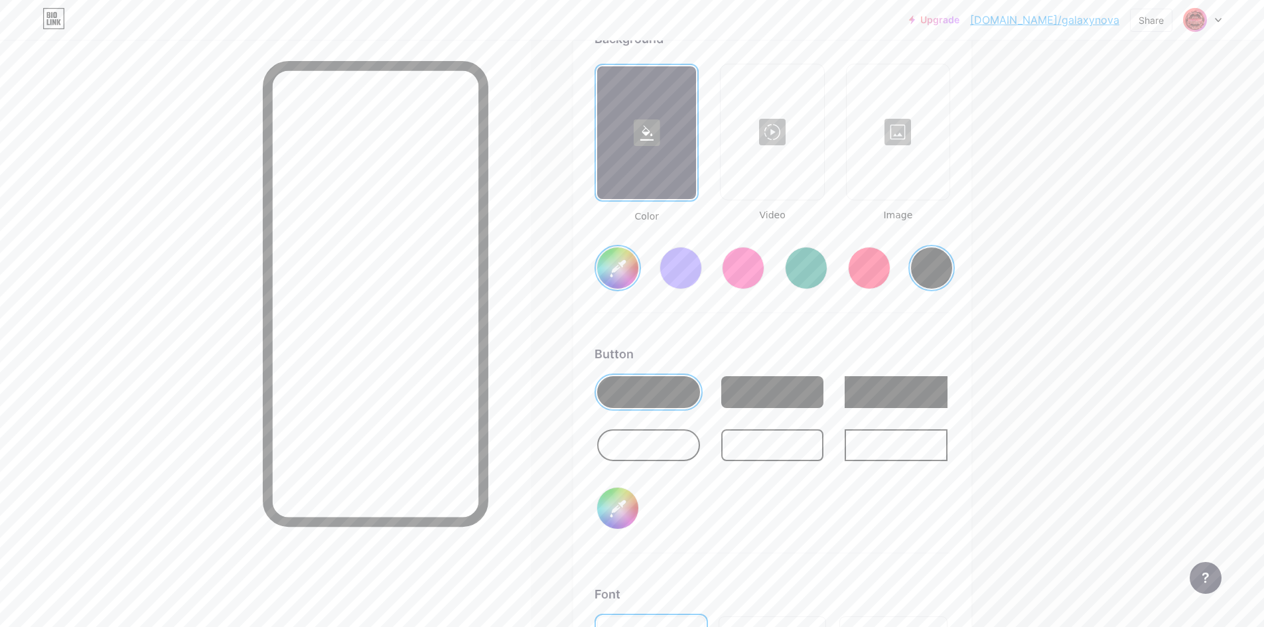
click at [852, 365] on div "Button #000000" at bounding box center [773, 449] width 356 height 208
click at [628, 506] on input "#000000" at bounding box center [617, 508] width 41 height 41
type input "#ff0000"
click at [823, 530] on div "Button #ff0000" at bounding box center [773, 449] width 356 height 208
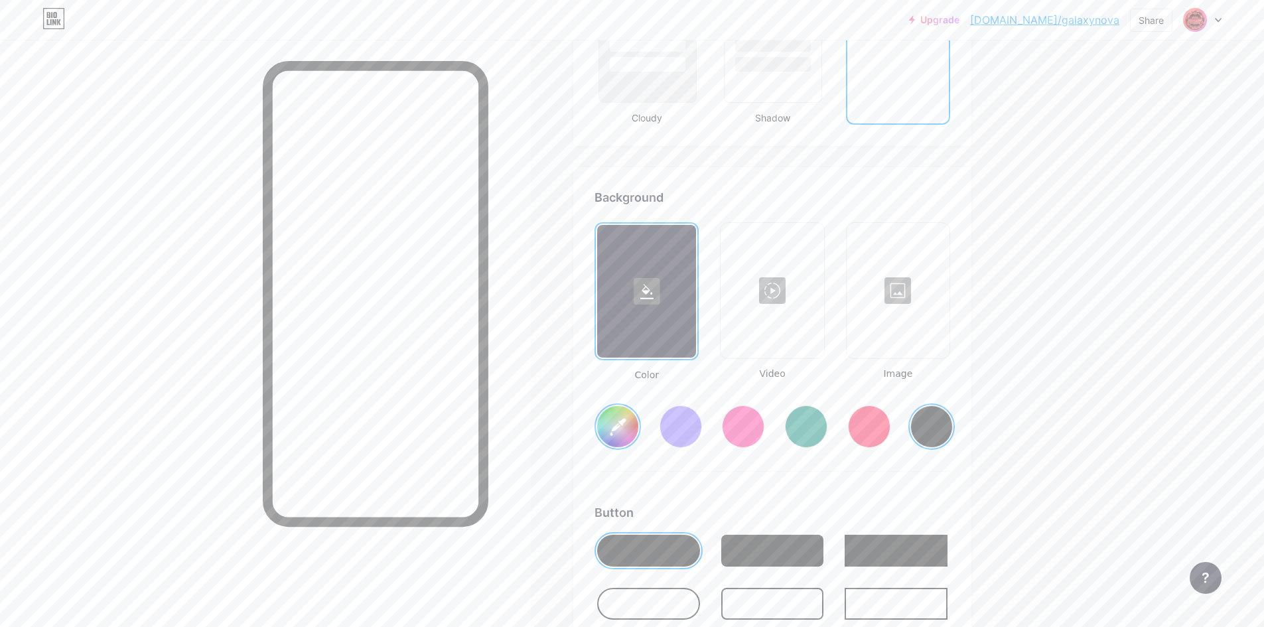
scroll to position [1769, 0]
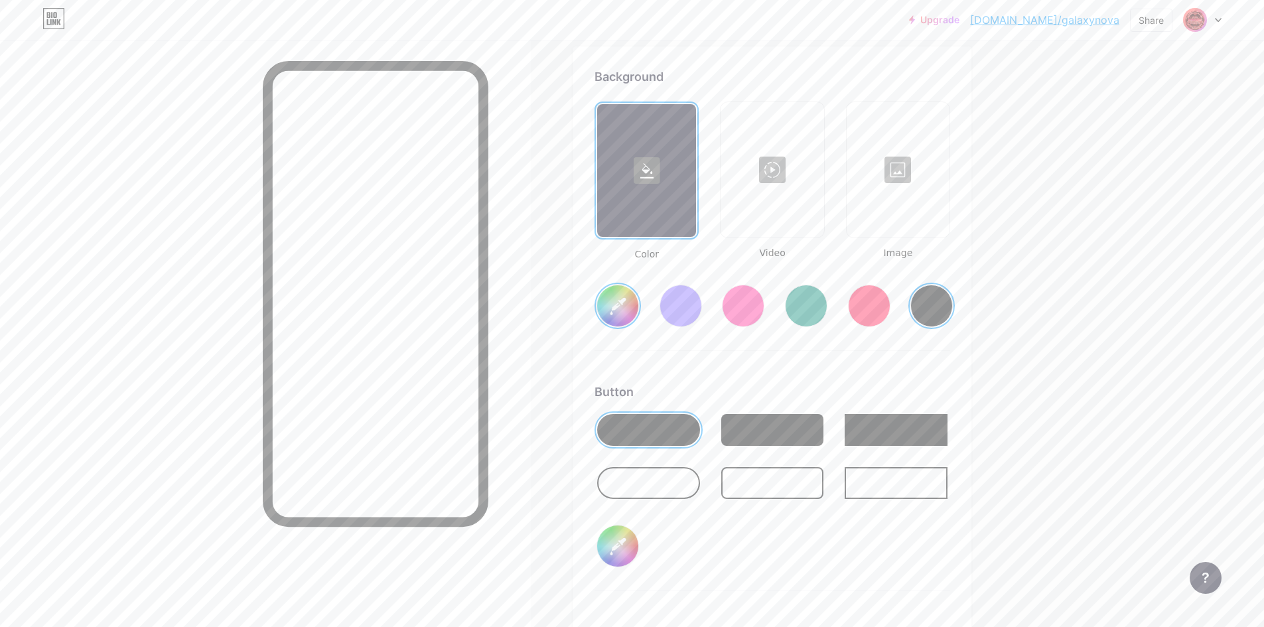
click at [925, 197] on div at bounding box center [898, 170] width 100 height 133
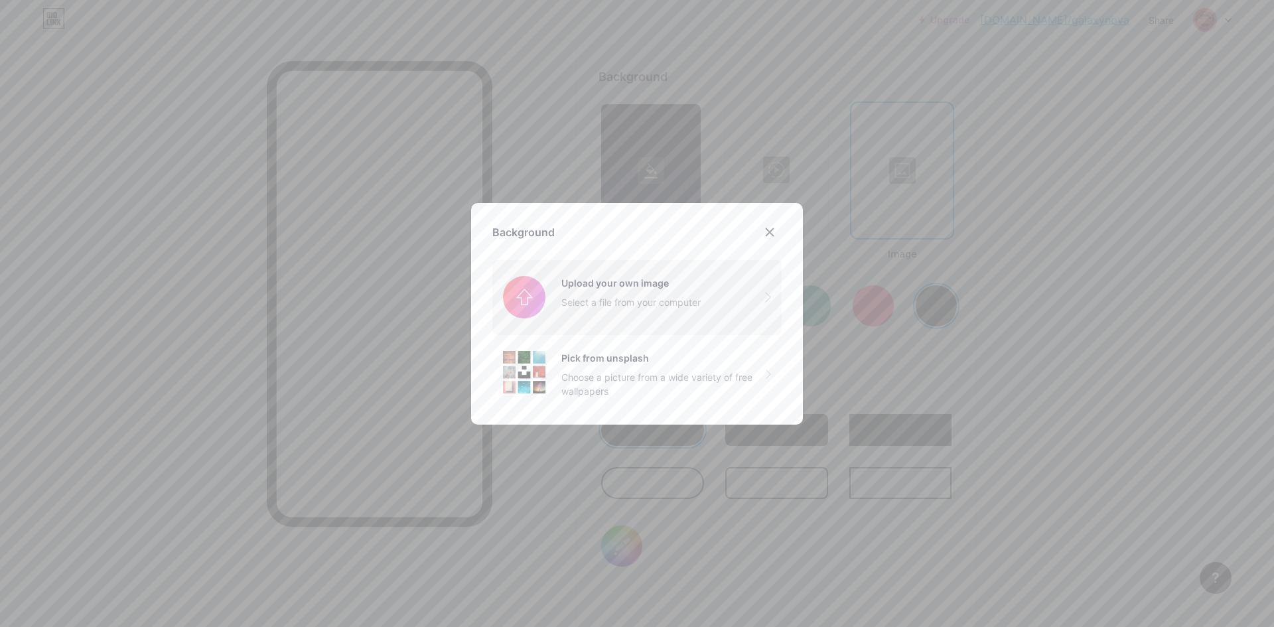
click at [671, 299] on input "file" at bounding box center [636, 297] width 289 height 74
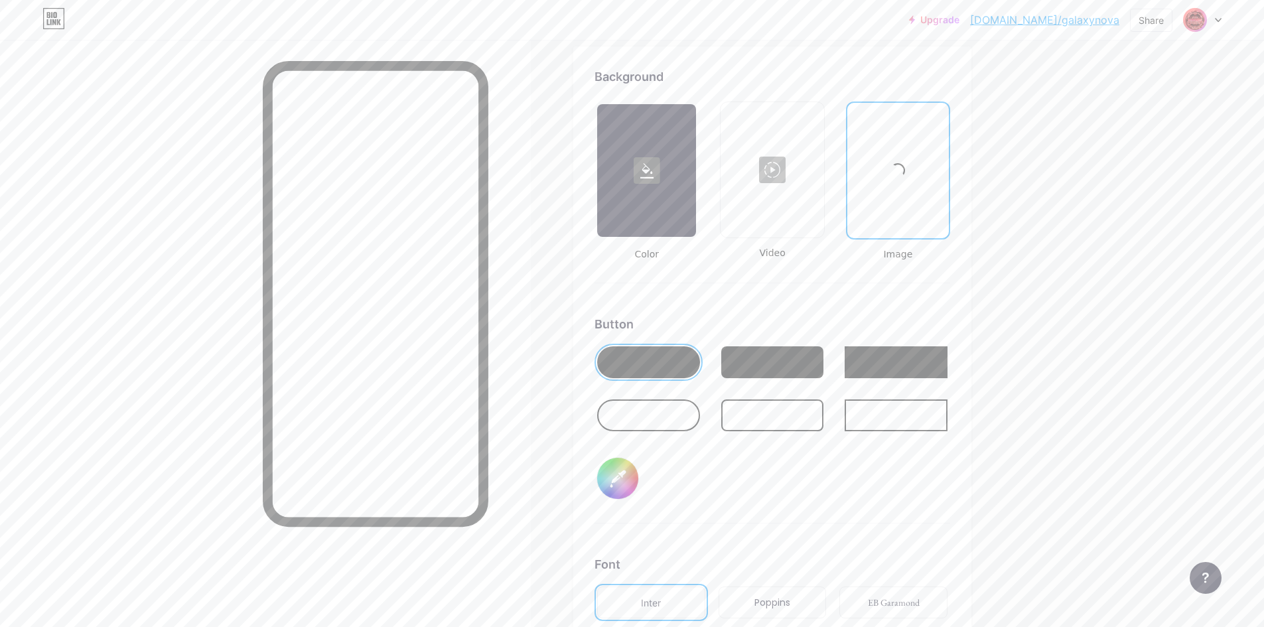
click at [1102, 13] on link "[DOMAIN_NAME]/galaxynova" at bounding box center [1044, 20] width 149 height 16
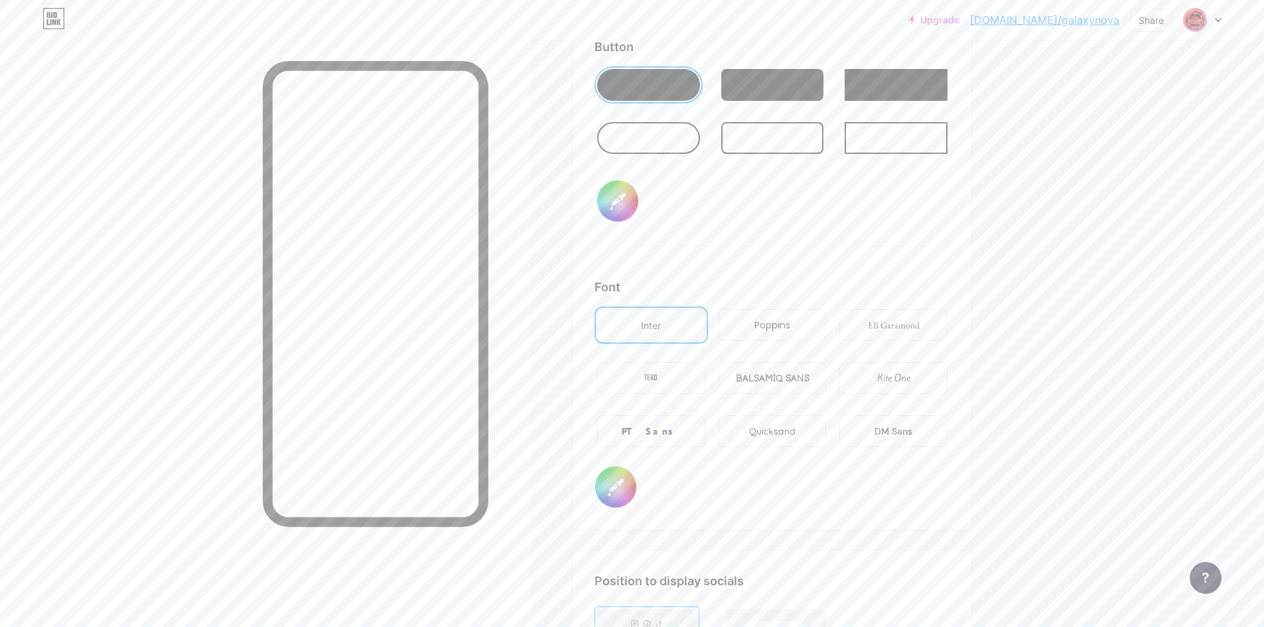
scroll to position [2167, 0]
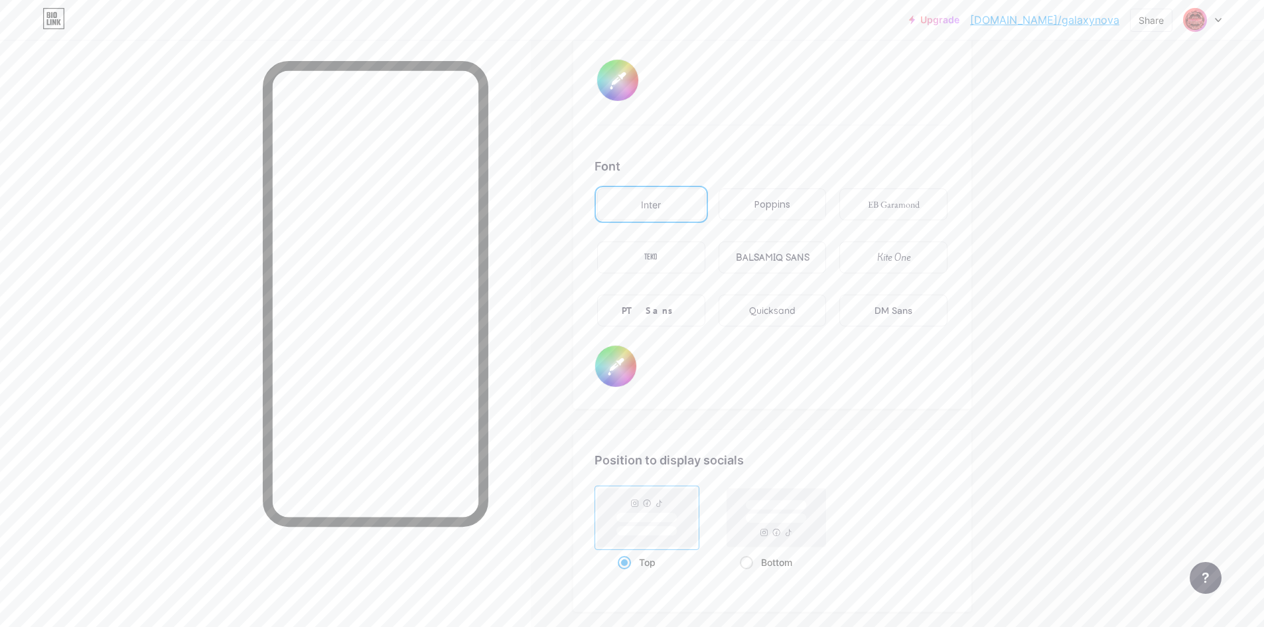
click at [630, 386] on input "#000000" at bounding box center [615, 366] width 41 height 41
type input "#000000"
click at [889, 373] on div "Font Inter Poppins EB Garamond TEKO BALSAMIQ SANS Kite One PT Sans Quicksand DM…" at bounding box center [773, 272] width 356 height 230
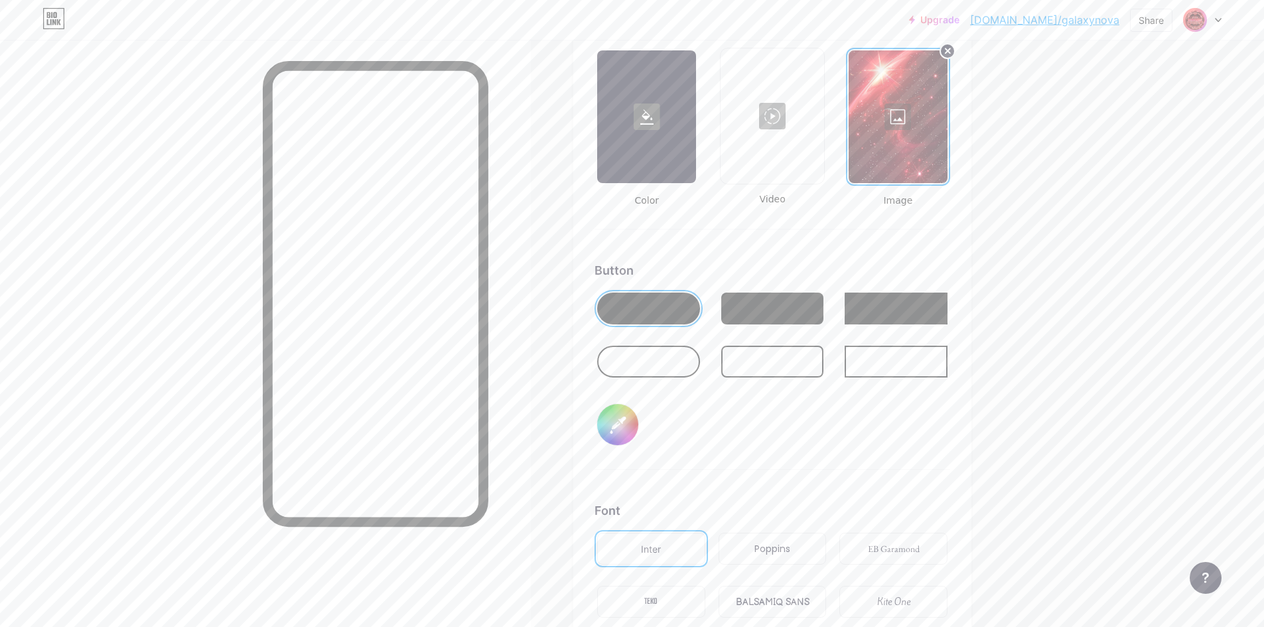
scroll to position [1813, 0]
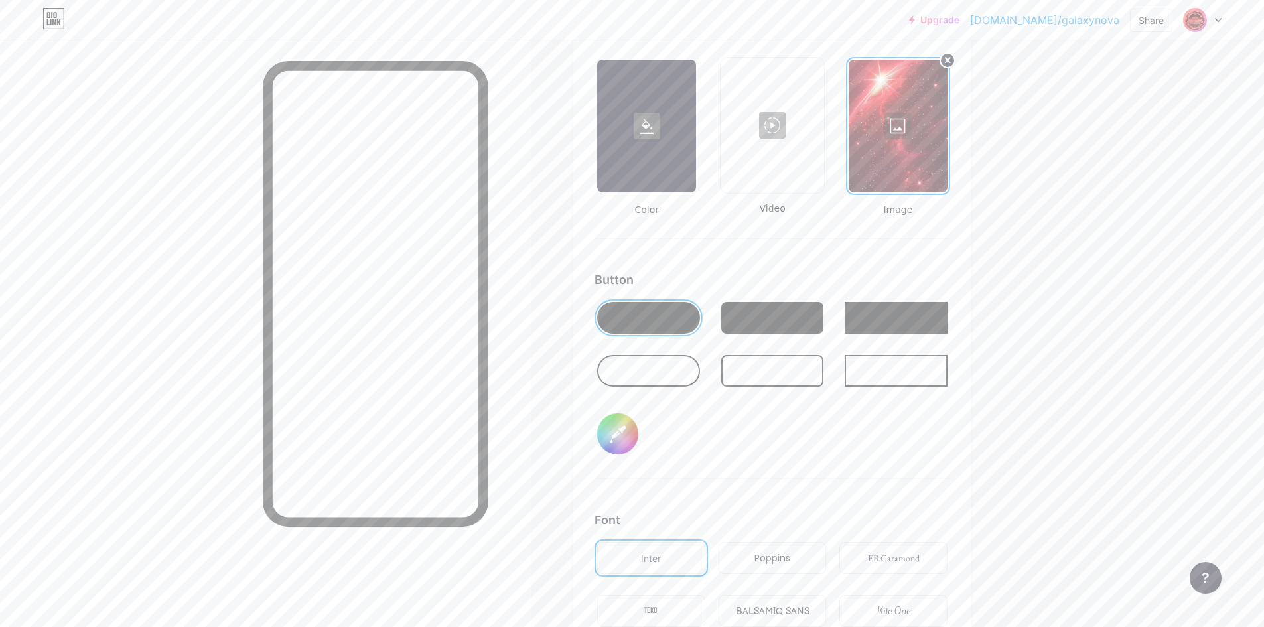
click at [616, 426] on input "#ff0000" at bounding box center [617, 433] width 41 height 41
click at [865, 445] on div "Button #ffffff" at bounding box center [773, 375] width 356 height 208
click at [605, 443] on input "#ffffff" at bounding box center [617, 433] width 41 height 41
drag, startPoint x: 622, startPoint y: 454, endPoint x: 658, endPoint y: 455, distance: 36.5
click at [658, 455] on div "Button #ffffff" at bounding box center [773, 375] width 356 height 208
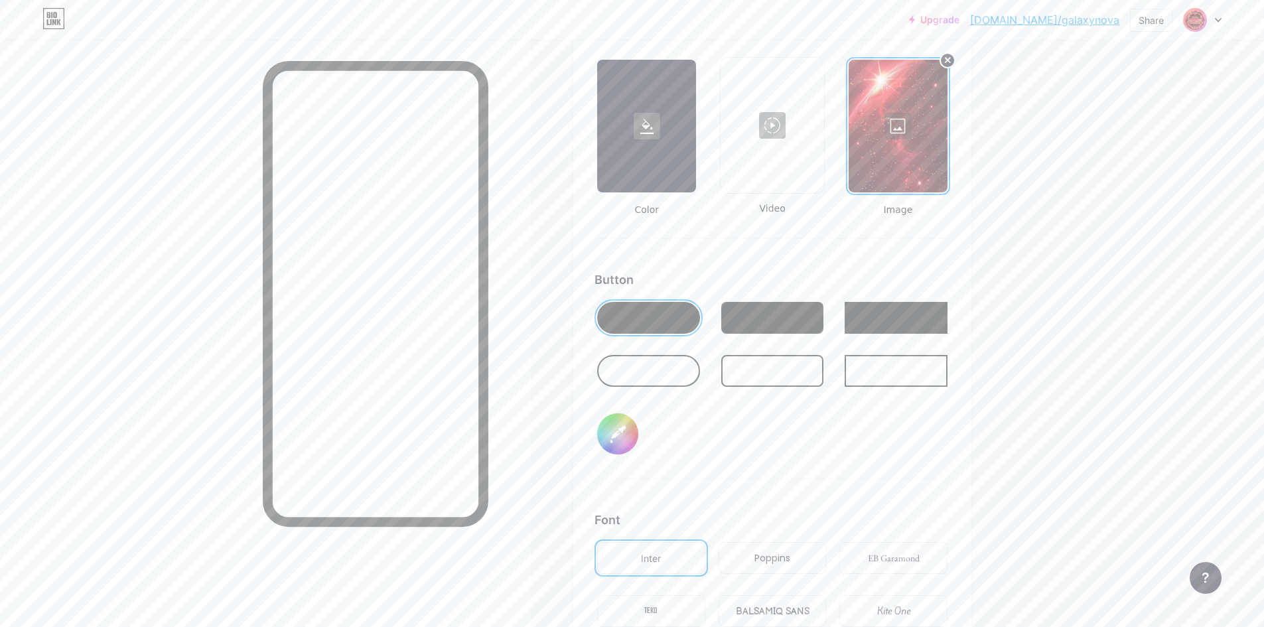
click at [623, 431] on input "#ffffff" at bounding box center [617, 433] width 41 height 41
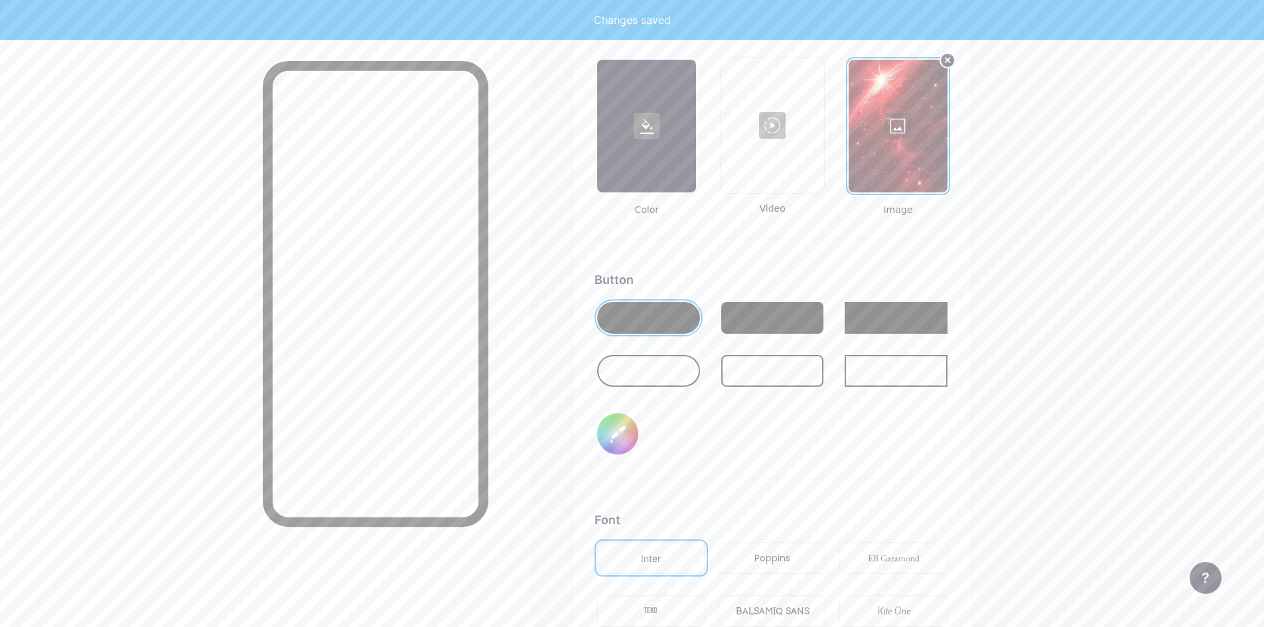
click at [863, 460] on div "Button #fafafa" at bounding box center [773, 375] width 356 height 208
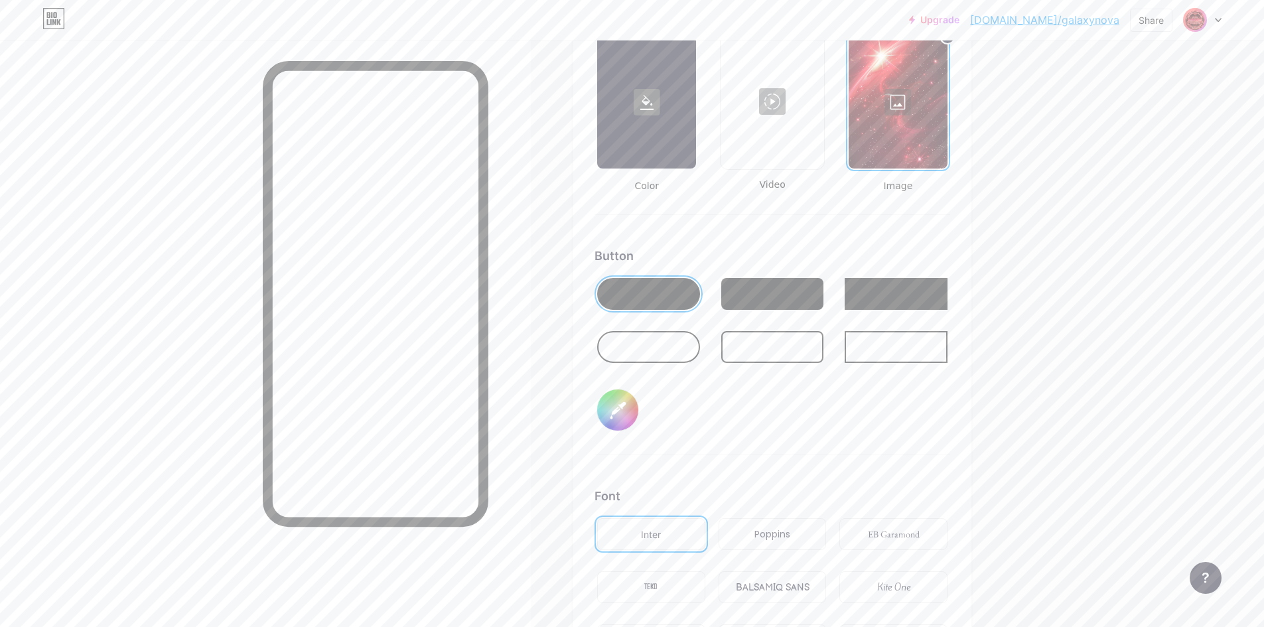
scroll to position [1834, 0]
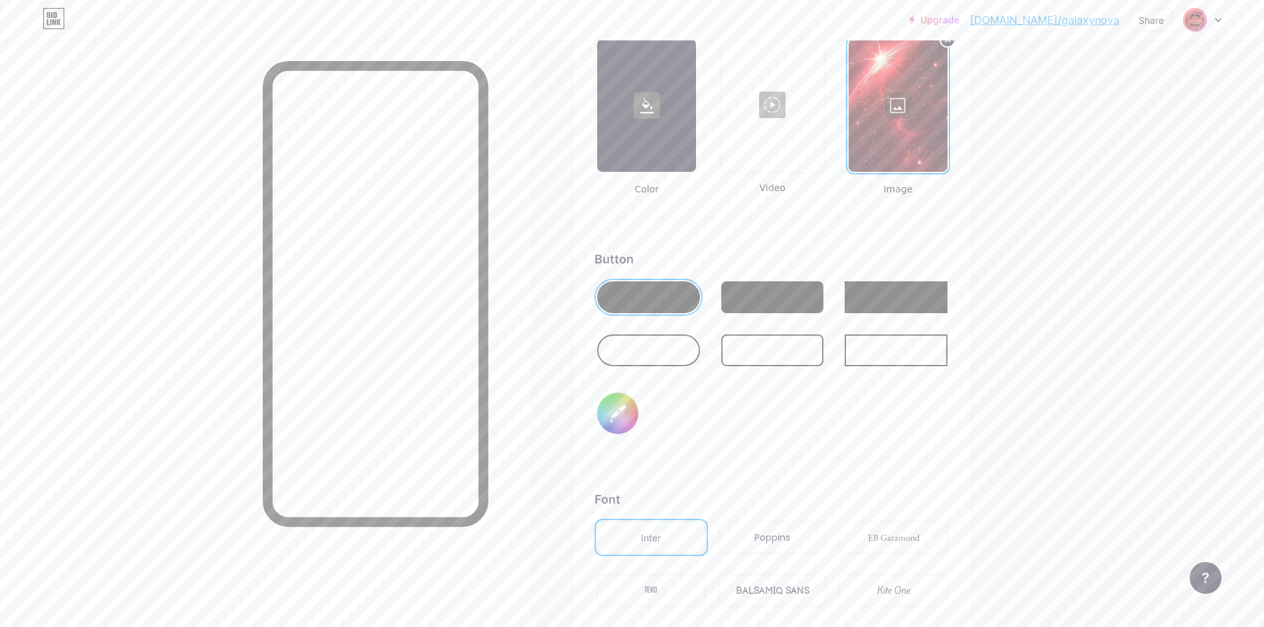
click at [662, 291] on div at bounding box center [648, 297] width 103 height 32
click at [660, 289] on div at bounding box center [648, 297] width 103 height 32
click at [627, 408] on input "#fafafa" at bounding box center [617, 413] width 41 height 41
type input "#f80d0d"
click at [840, 424] on div "Button #f80d0d" at bounding box center [773, 354] width 356 height 208
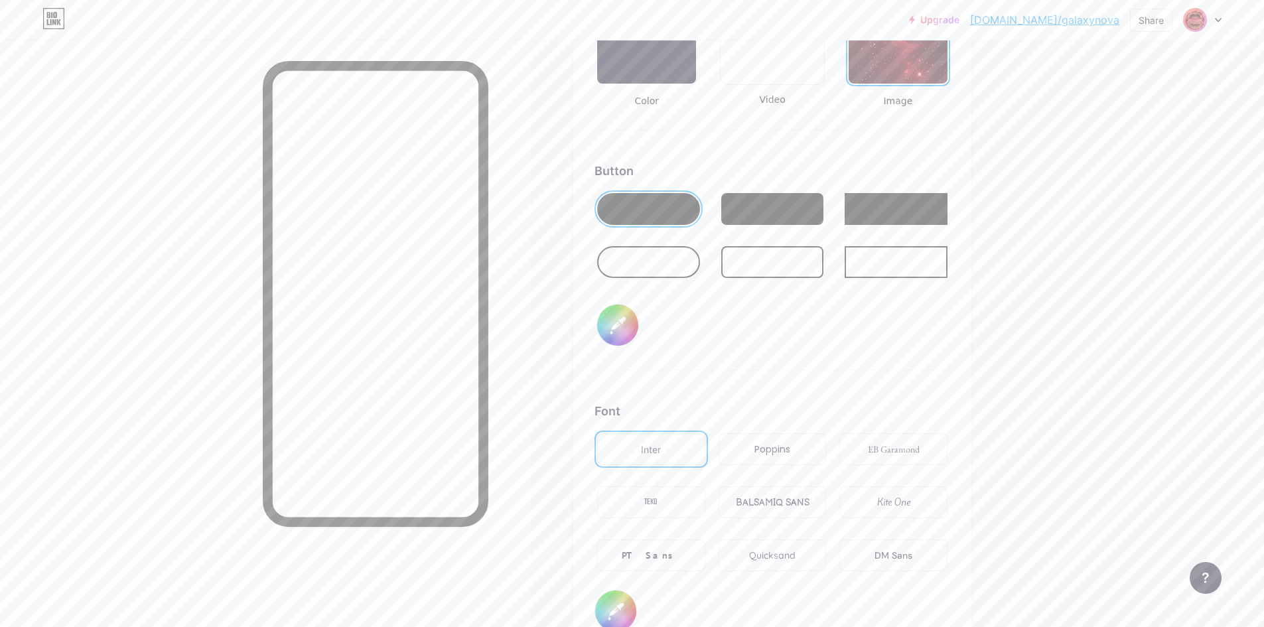
scroll to position [1923, 0]
click at [668, 547] on div "PT Sans" at bounding box center [651, 555] width 108 height 32
click at [1080, 27] on link "[DOMAIN_NAME]/galaxynova" at bounding box center [1044, 20] width 149 height 16
